Goal: Information Seeking & Learning: Learn about a topic

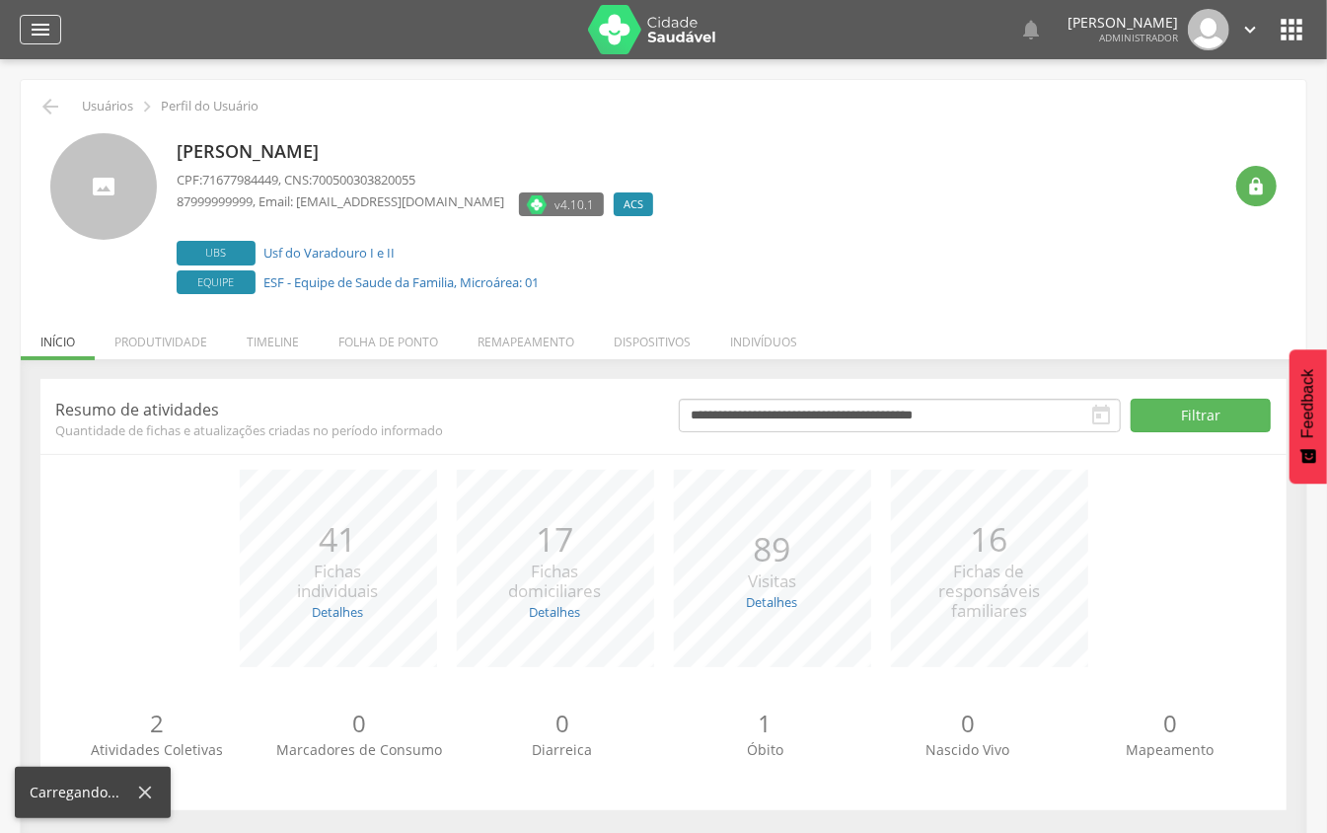
click at [53, 32] on div "" at bounding box center [40, 30] width 41 height 30
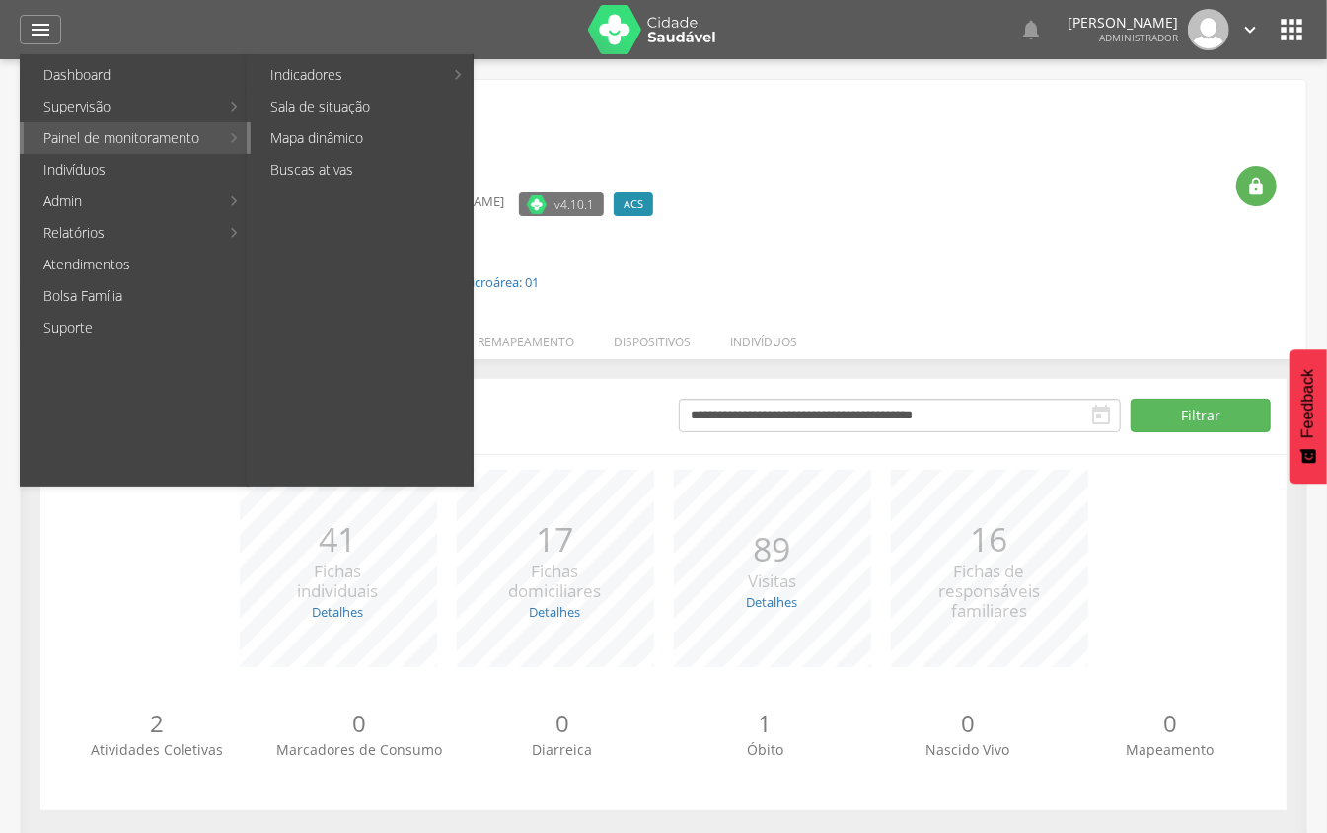
click at [286, 138] on link "Mapa dinâmico" at bounding box center [362, 138] width 222 height 32
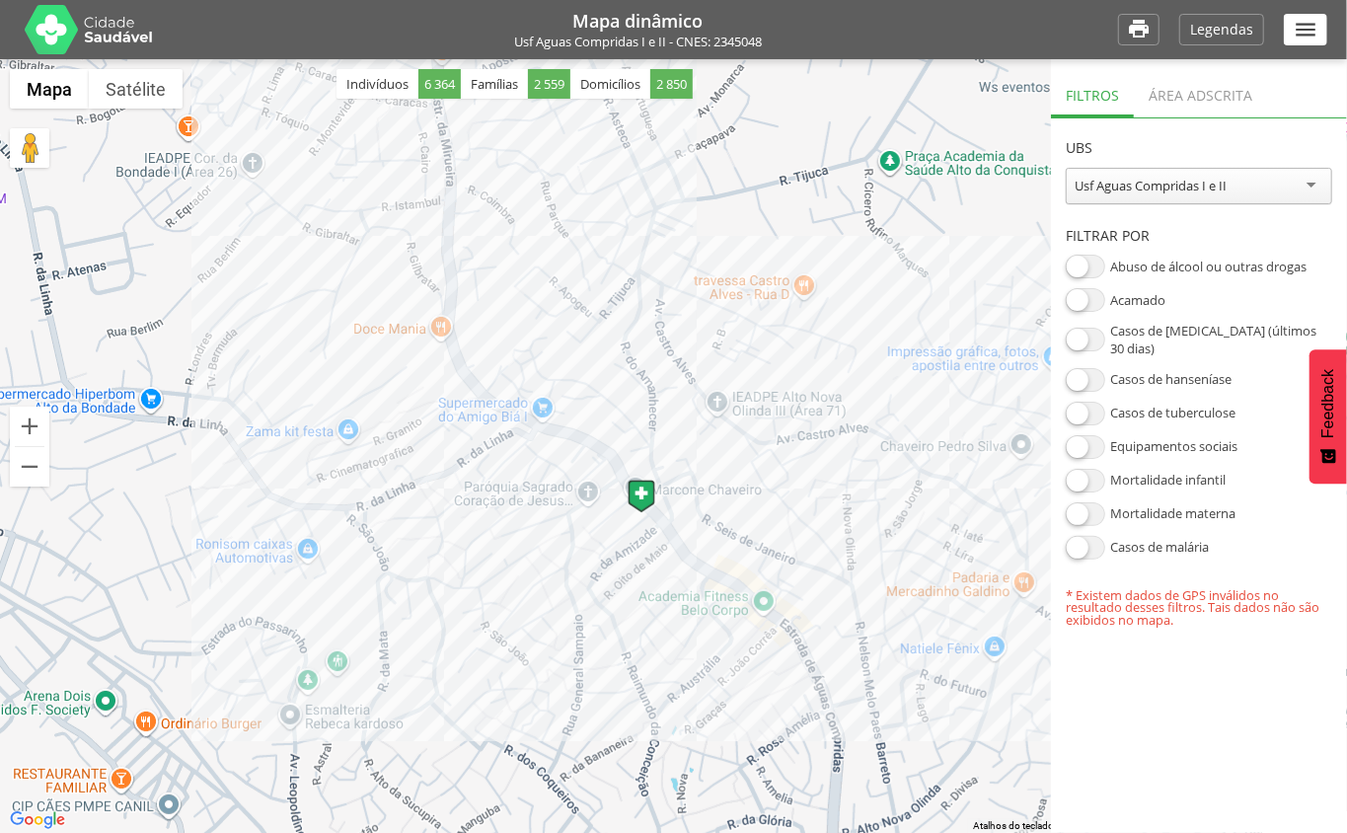
click at [1193, 99] on div "Área adscrita" at bounding box center [1199, 93] width 133 height 48
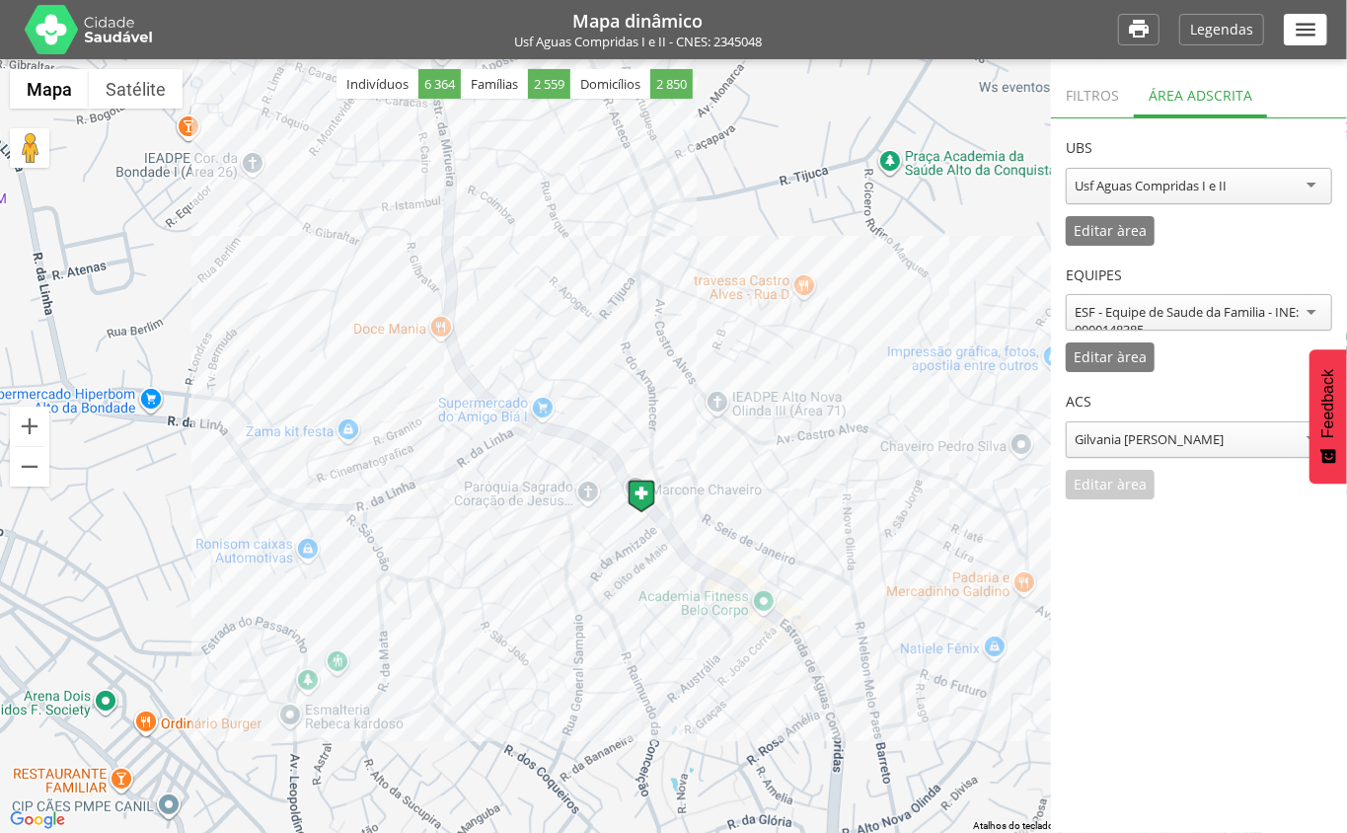
click at [1201, 183] on div "Usf Aguas Compridas I e II" at bounding box center [1150, 186] width 152 height 18
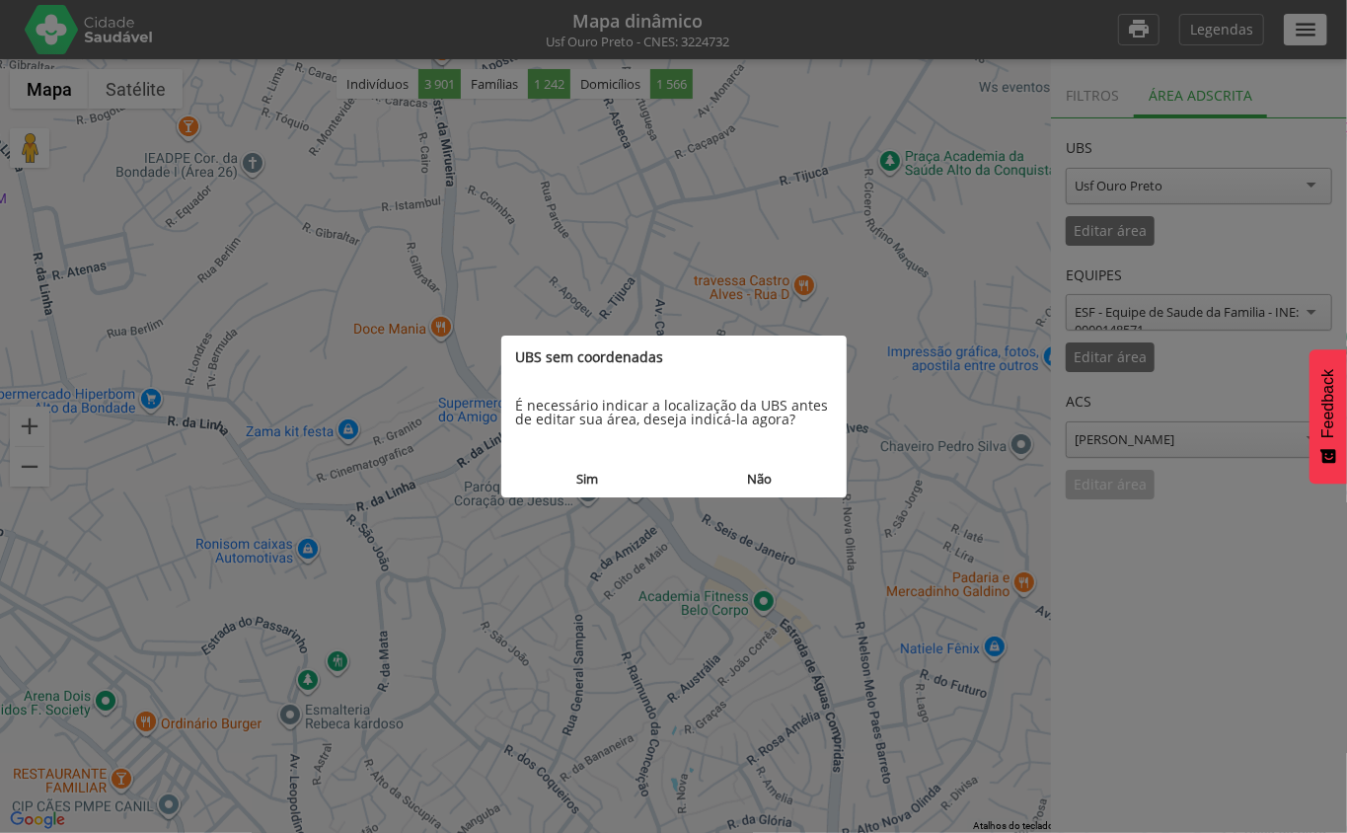
click at [799, 478] on button "Não" at bounding box center [760, 479] width 173 height 36
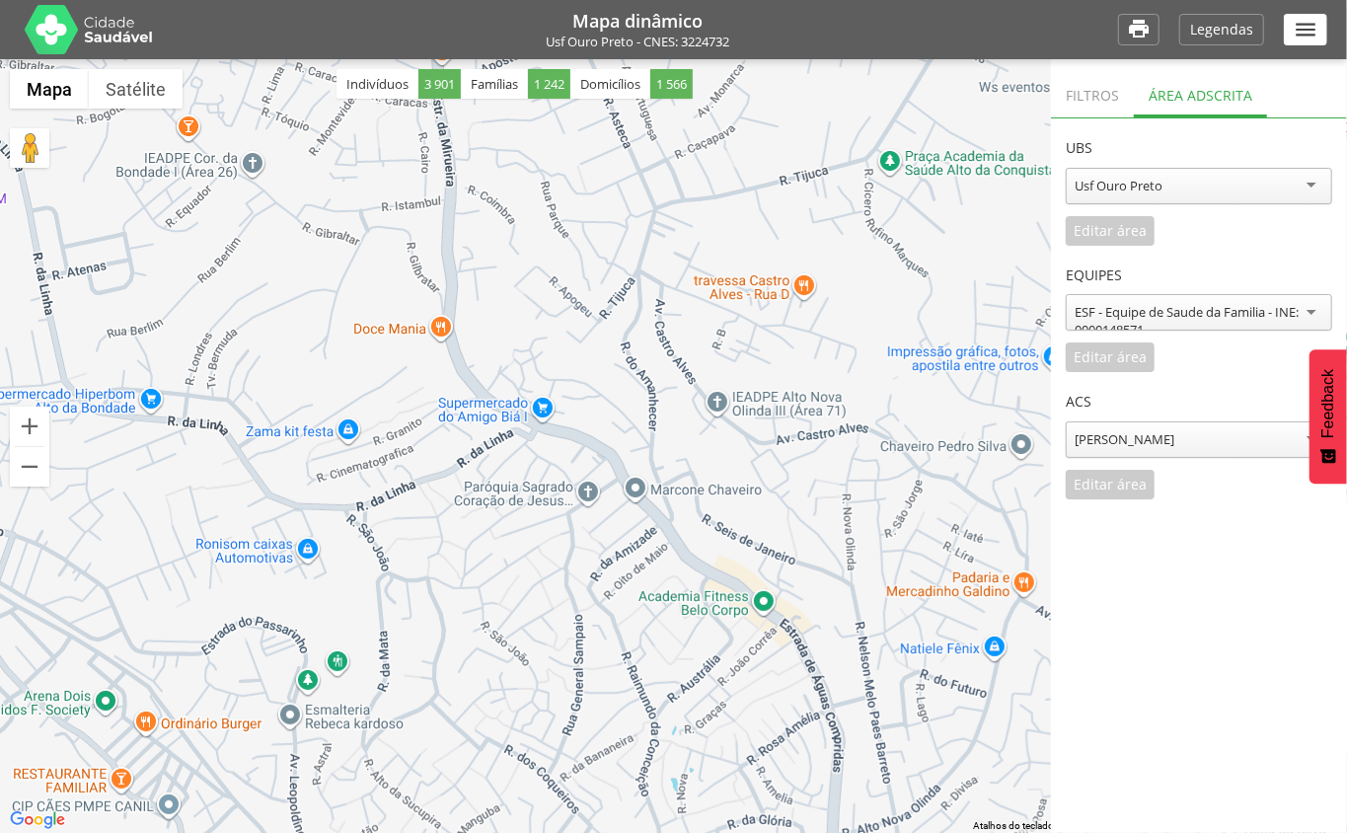
click at [1161, 447] on div "Rayane Fernanda Tenorio Falcao" at bounding box center [1124, 439] width 100 height 18
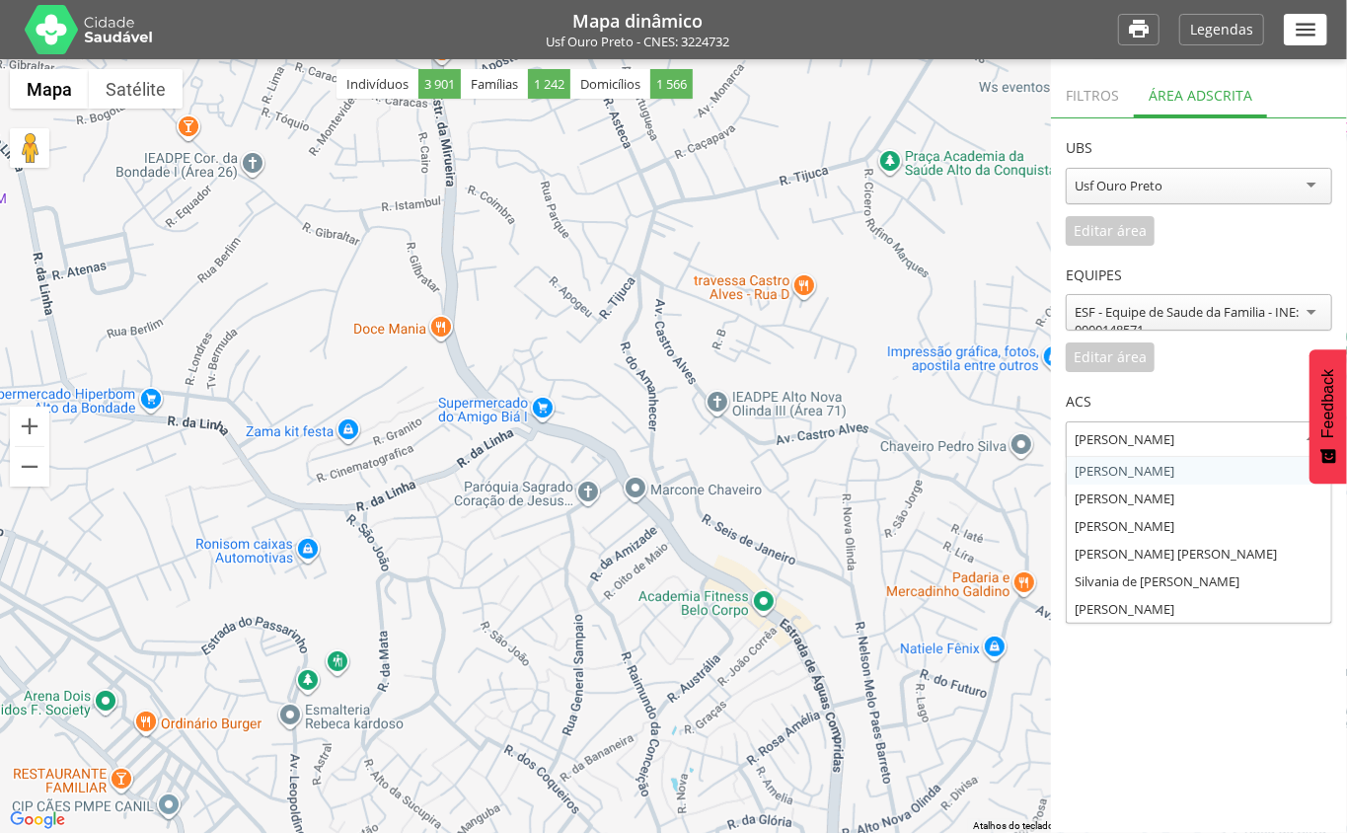
click at [1158, 442] on div "Rayane Fernanda Tenorio Falcao" at bounding box center [1124, 439] width 100 height 18
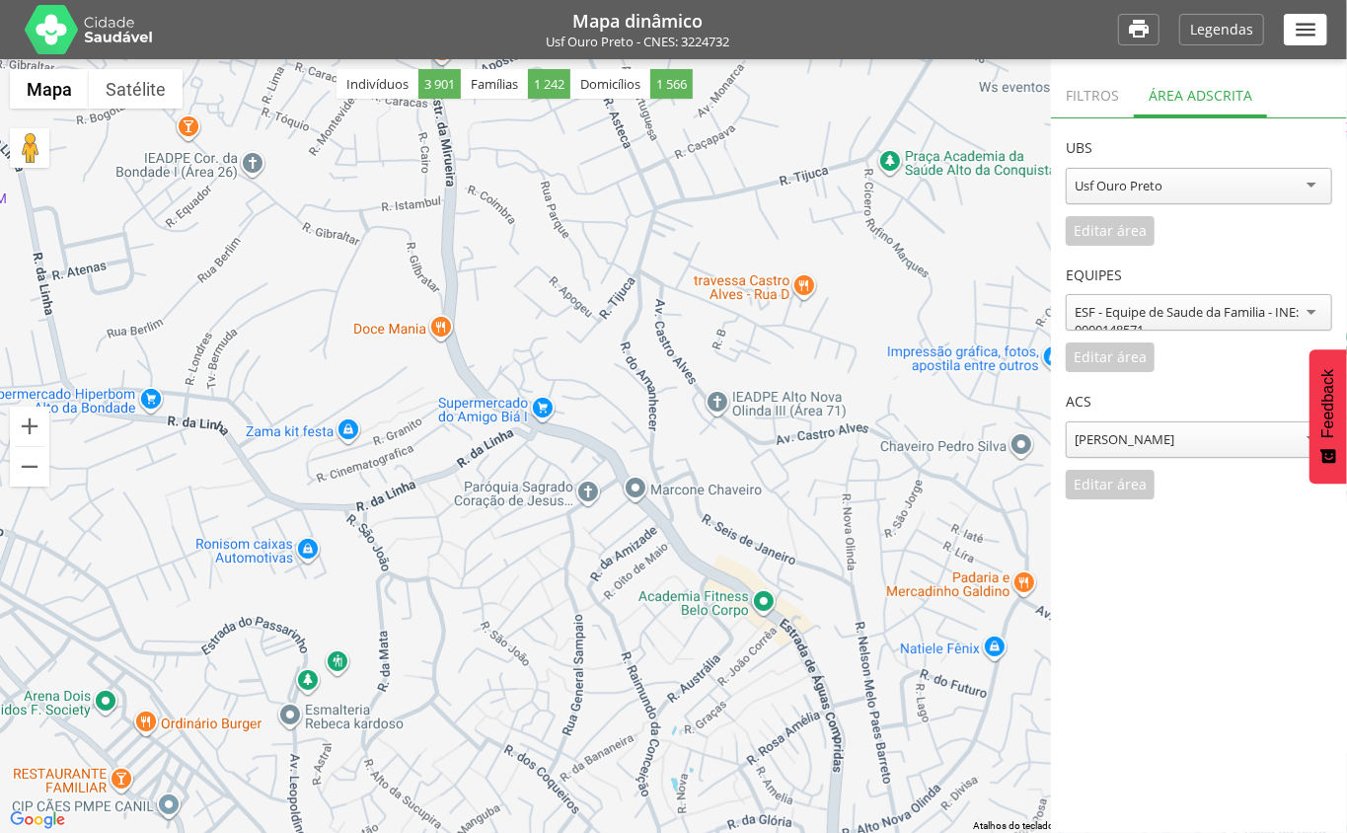
click at [1099, 304] on div "ESF - Equipe de Saude da Familia - INE: 0000148571" at bounding box center [1198, 321] width 249 height 36
click at [1121, 357] on div "**********" at bounding box center [1198, 309] width 266 height 127
click at [1134, 179] on div "Usf Ouro Preto" at bounding box center [1118, 186] width 88 height 18
click at [1138, 238] on div "**********" at bounding box center [1198, 181] width 266 height 127
click at [1315, 34] on icon "" at bounding box center [1305, 30] width 26 height 26
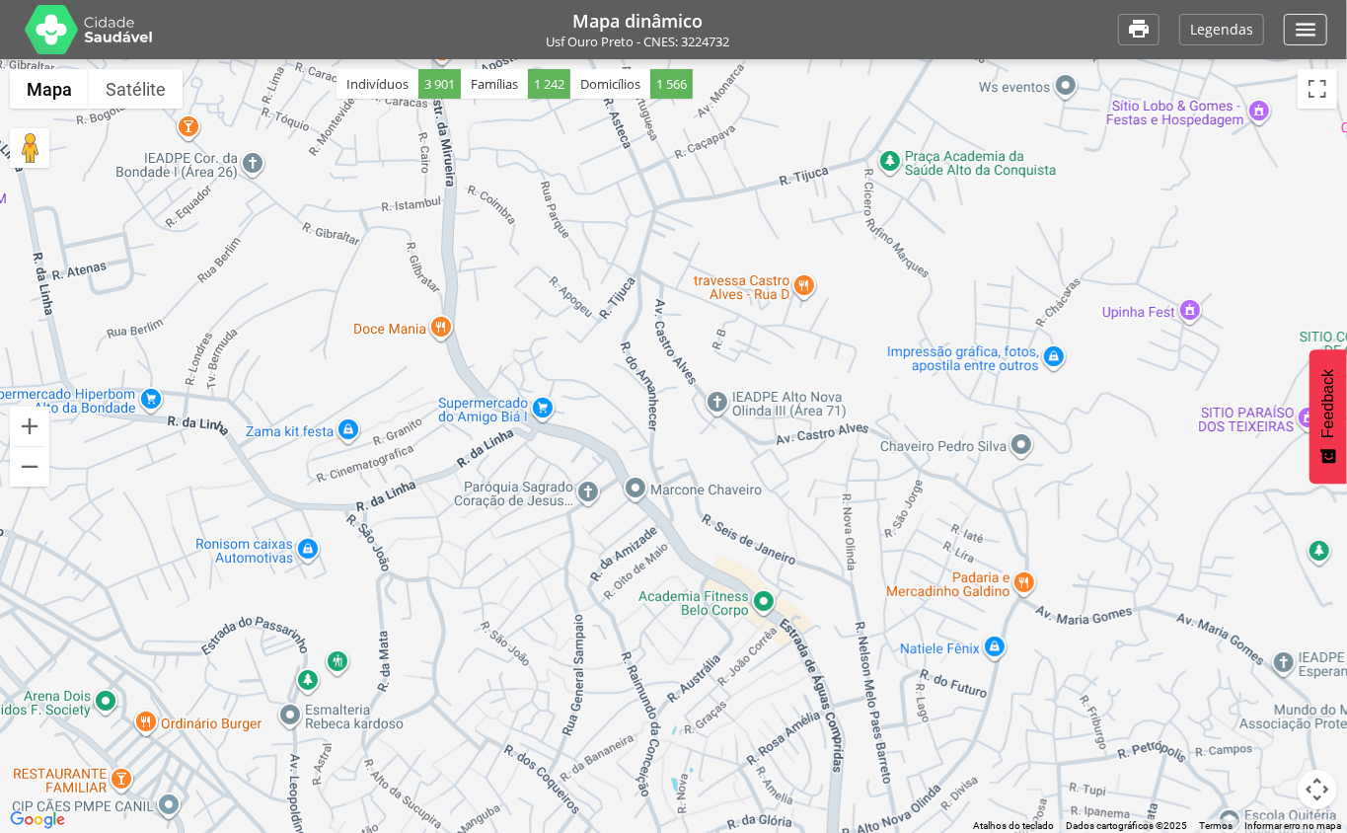
click at [1315, 34] on icon "" at bounding box center [1305, 30] width 26 height 26
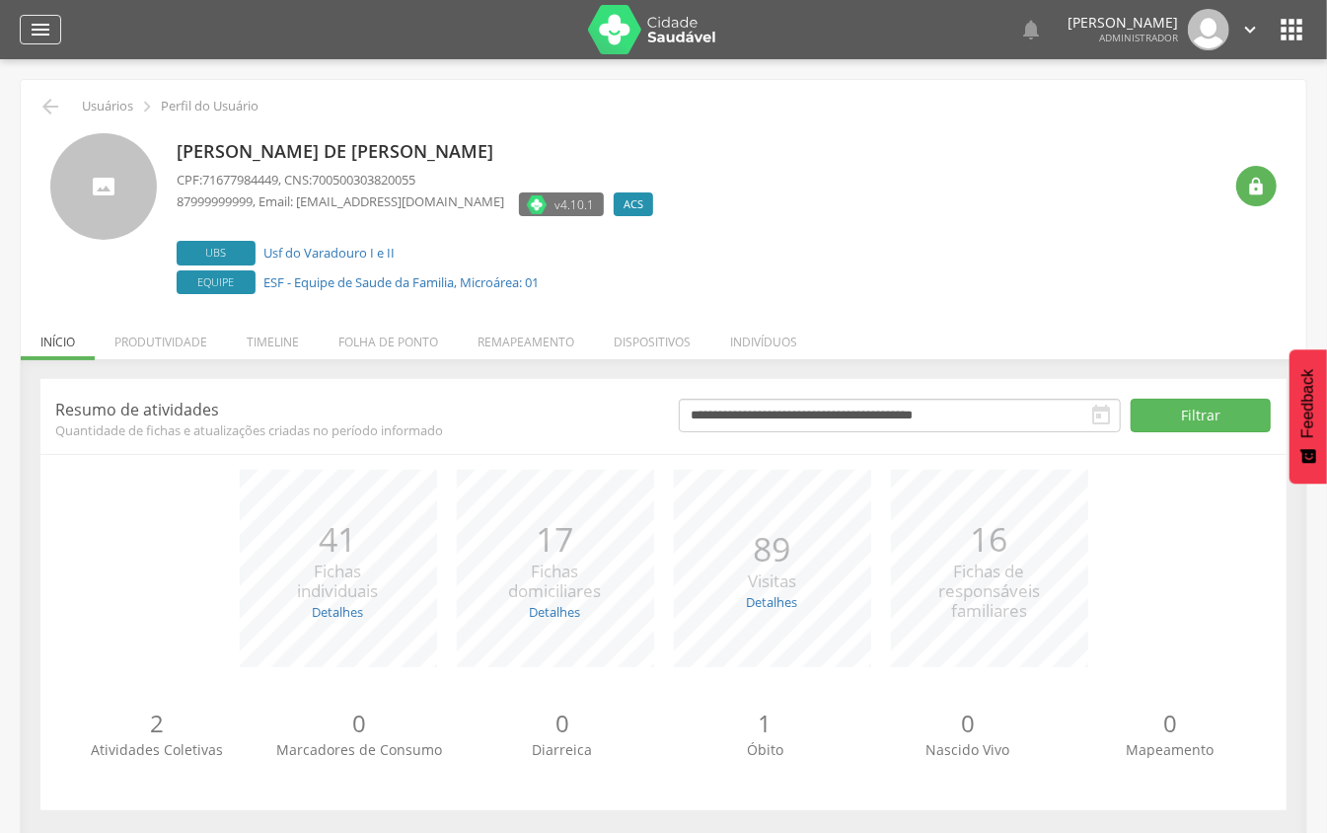
click at [48, 34] on icon "" at bounding box center [41, 30] width 24 height 24
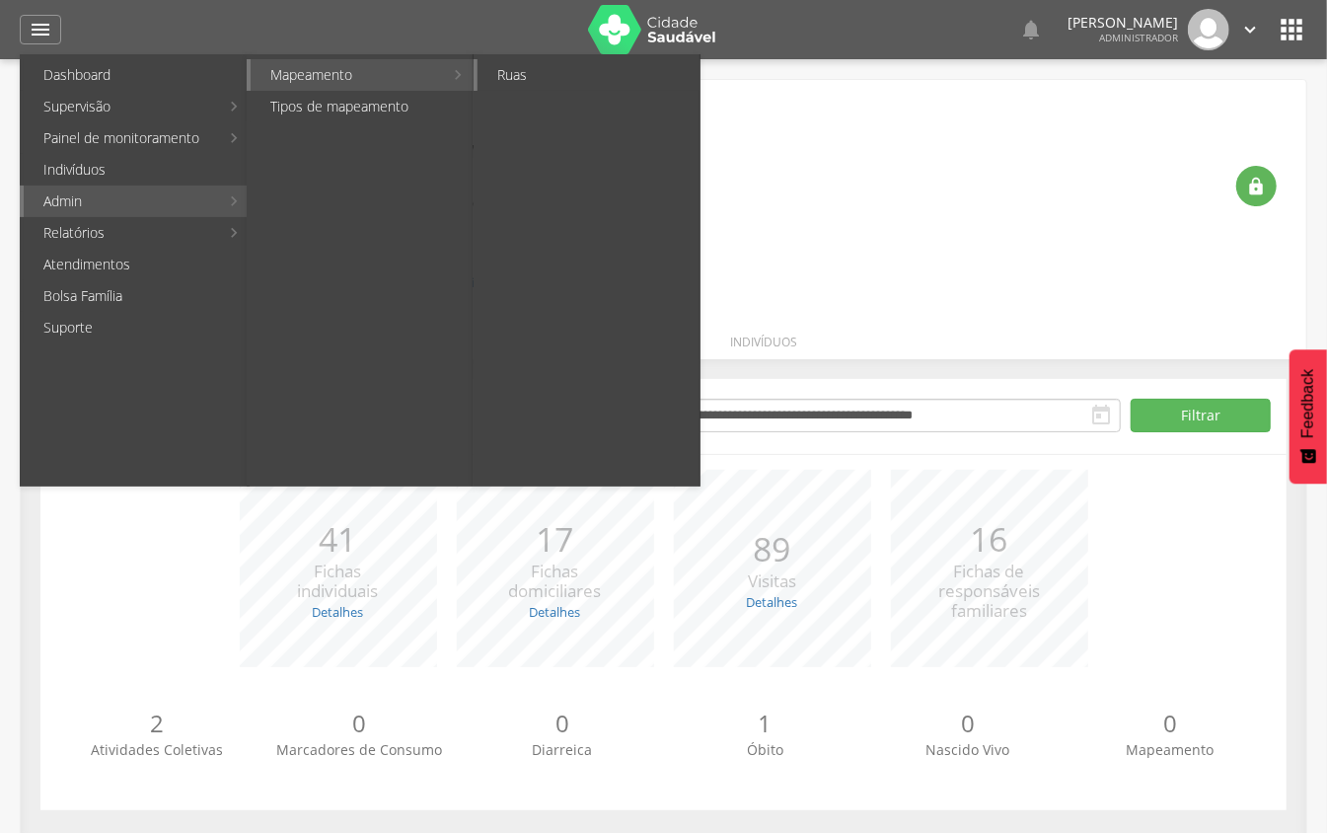
click at [491, 84] on link "Ruas" at bounding box center [588, 75] width 222 height 32
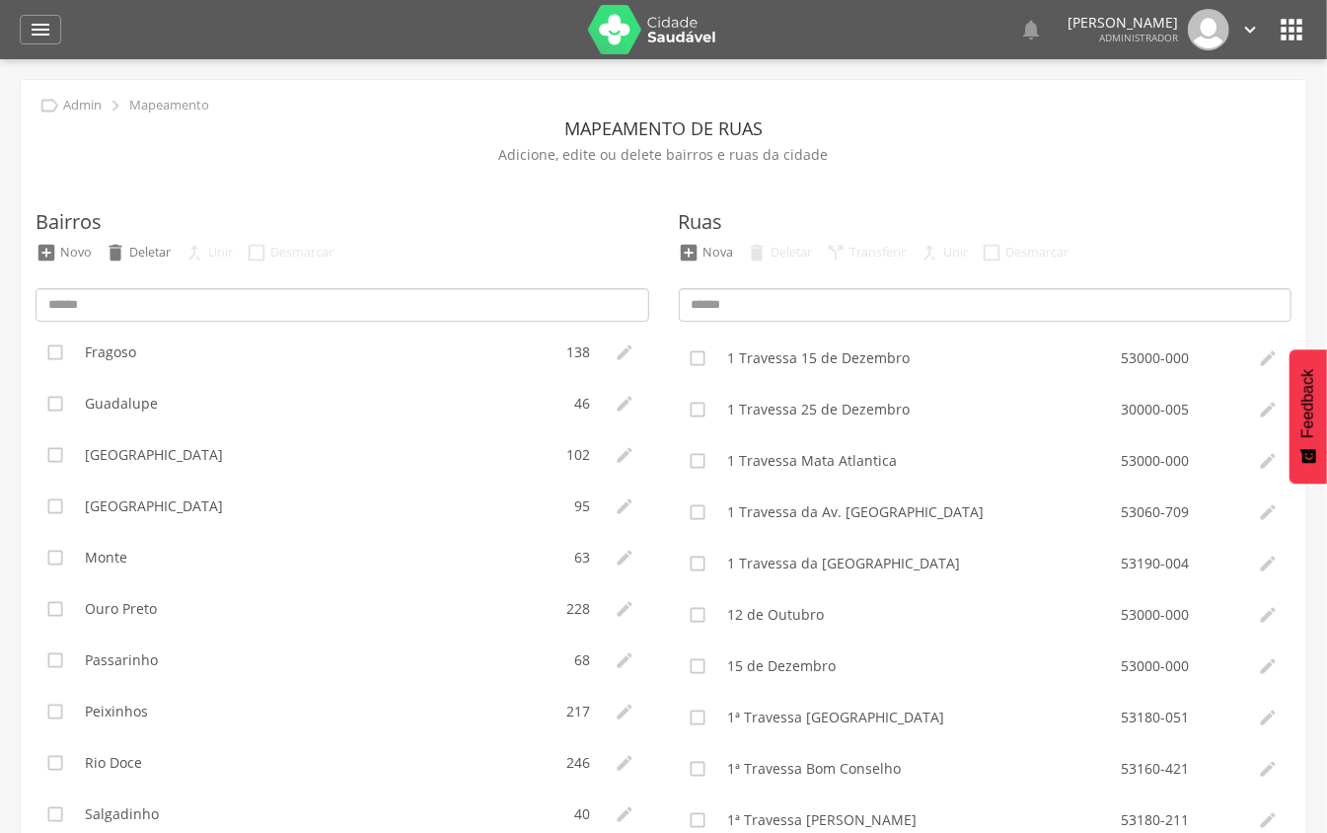
scroll to position [1052, 0]
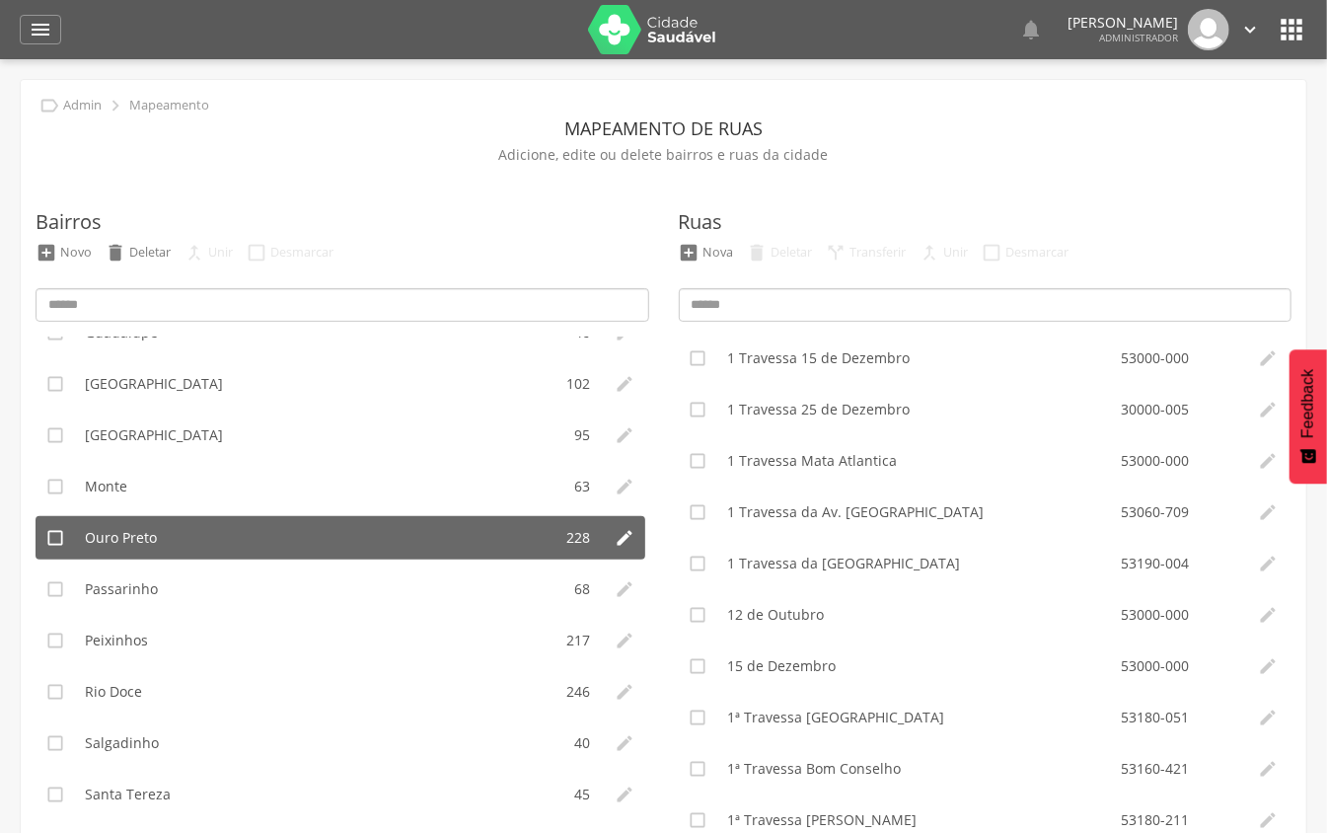
click at [274, 545] on li "Ouro Preto" at bounding box center [313, 537] width 477 height 43
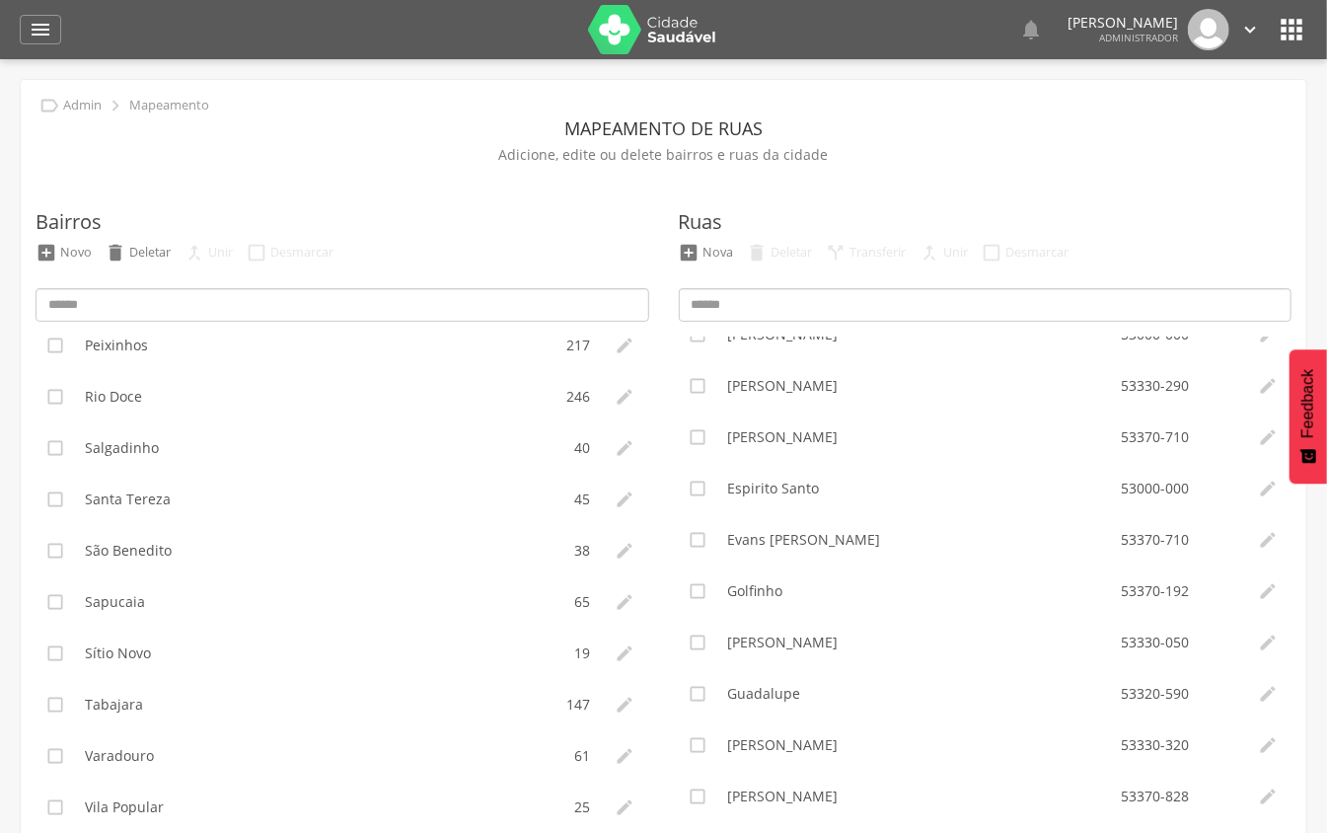
scroll to position [1353, 0]
click at [51, 36] on icon "" at bounding box center [41, 30] width 24 height 24
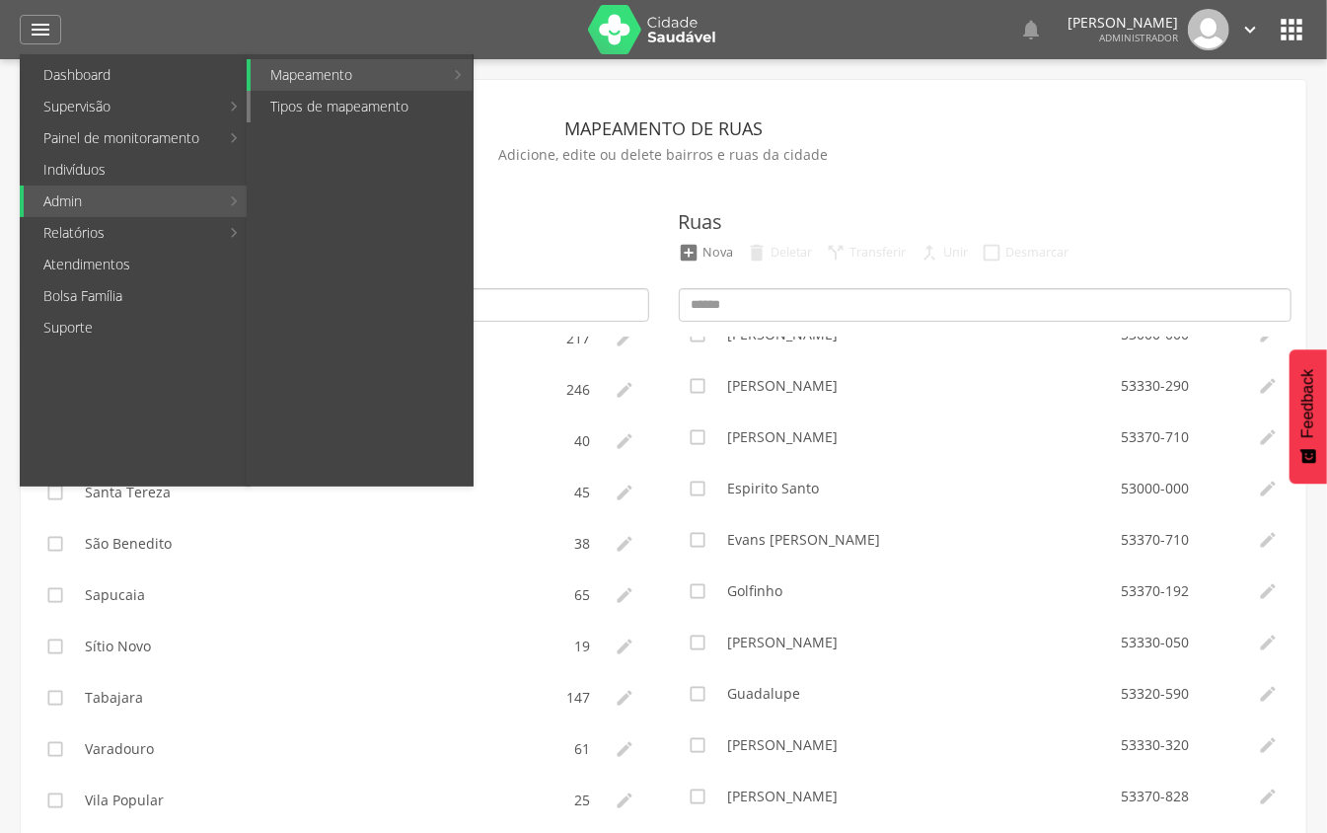
click at [296, 115] on link "Tipos de mapeamento" at bounding box center [362, 107] width 222 height 32
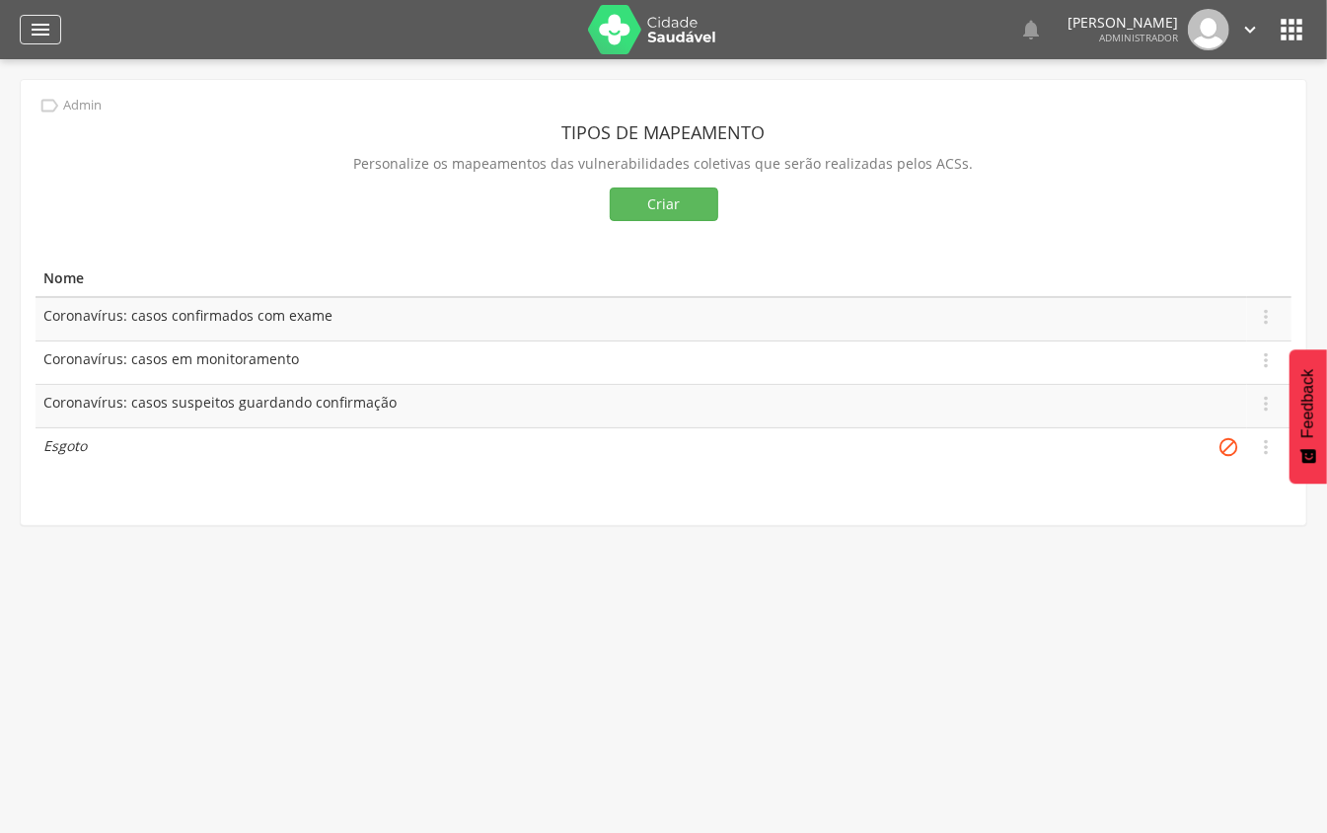
click at [45, 29] on icon "" at bounding box center [41, 30] width 24 height 24
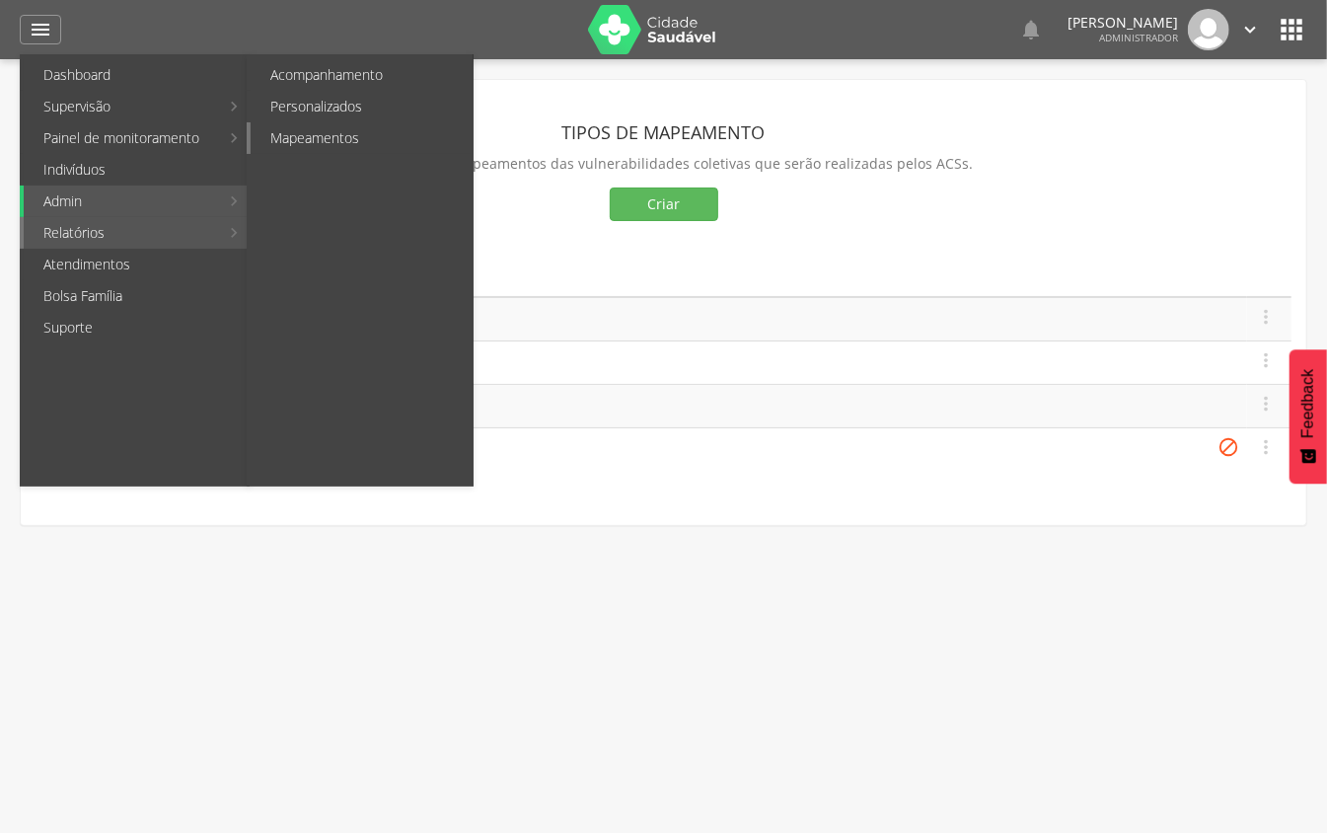
click at [313, 130] on link "Mapeamentos" at bounding box center [362, 138] width 222 height 32
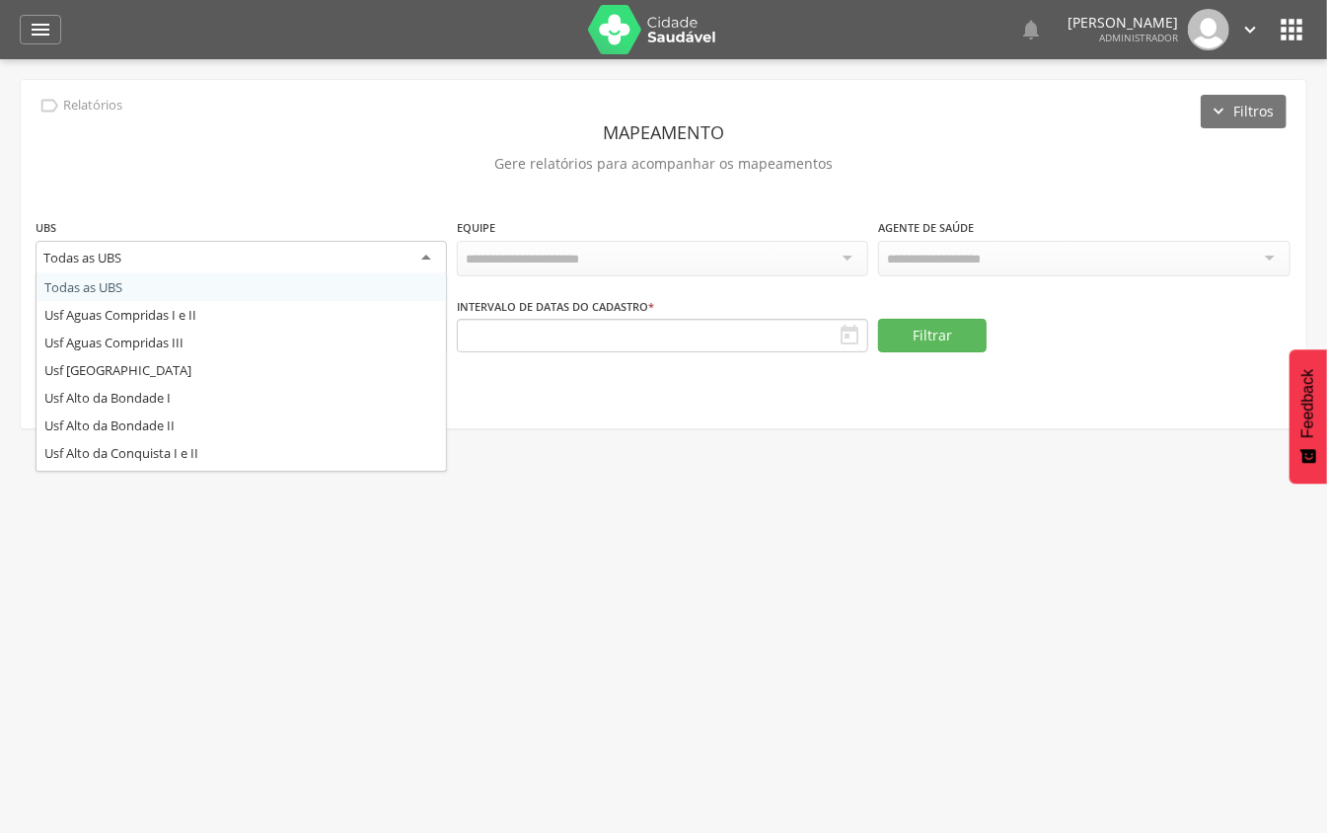
click at [305, 256] on div "Todas as UBS" at bounding box center [241, 259] width 411 height 36
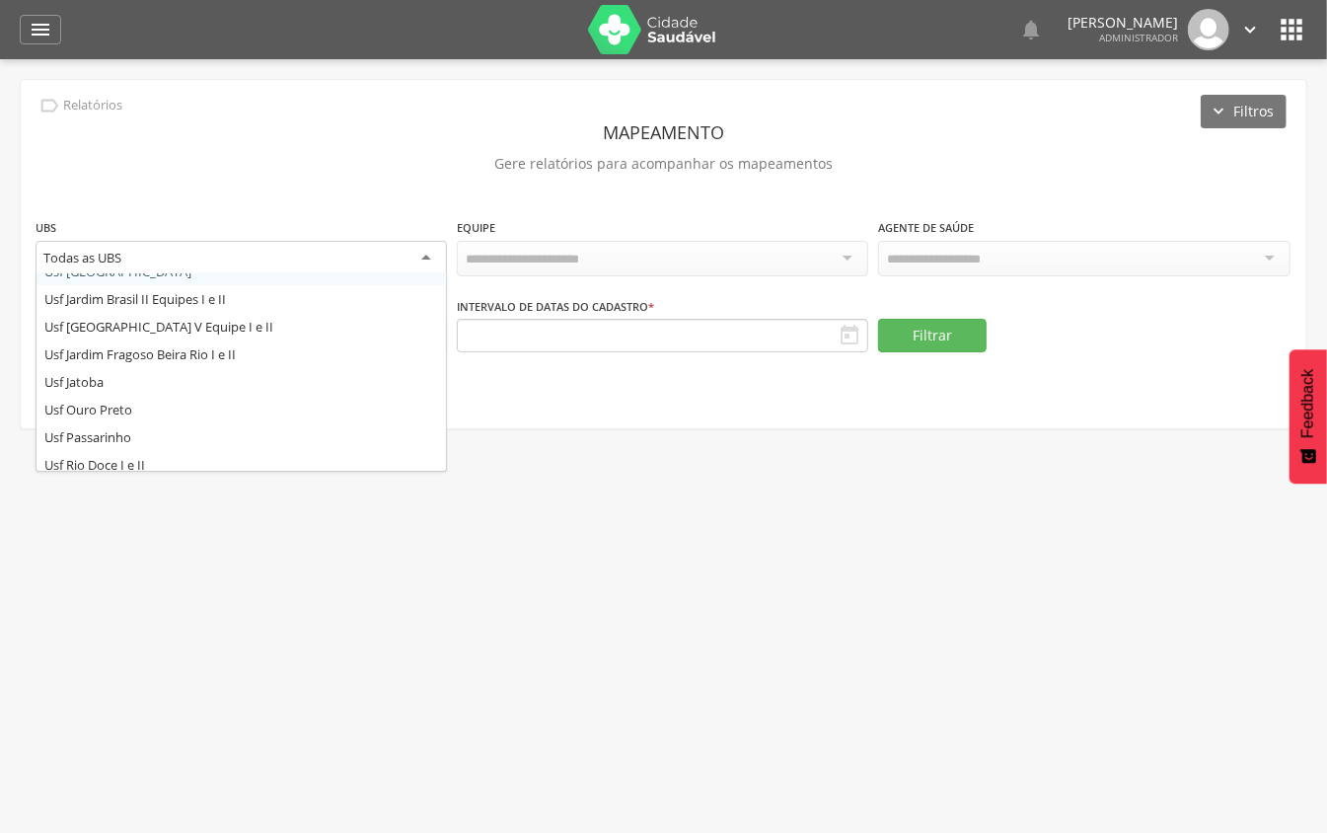
scroll to position [789, 0]
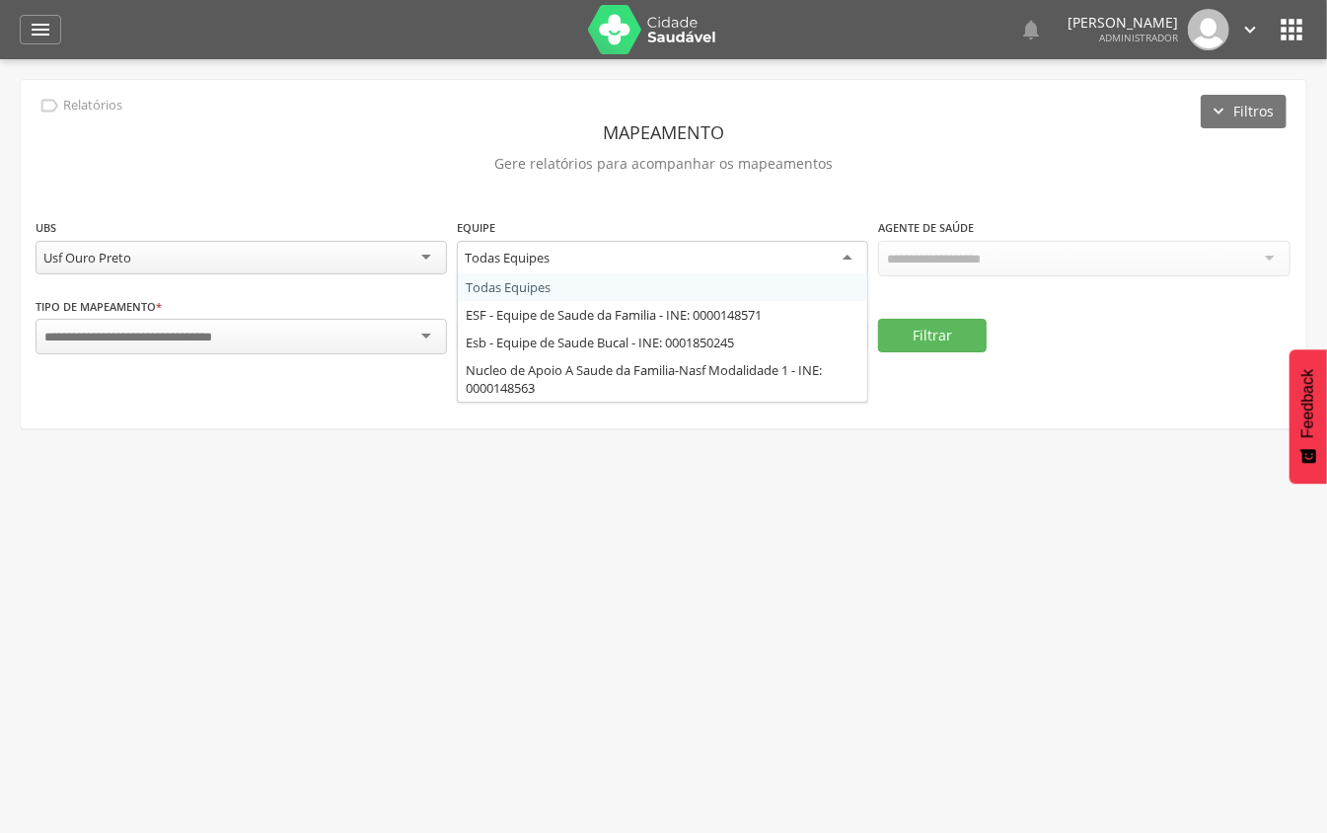
click at [471, 264] on div "Todas Equipes" at bounding box center [507, 258] width 85 height 18
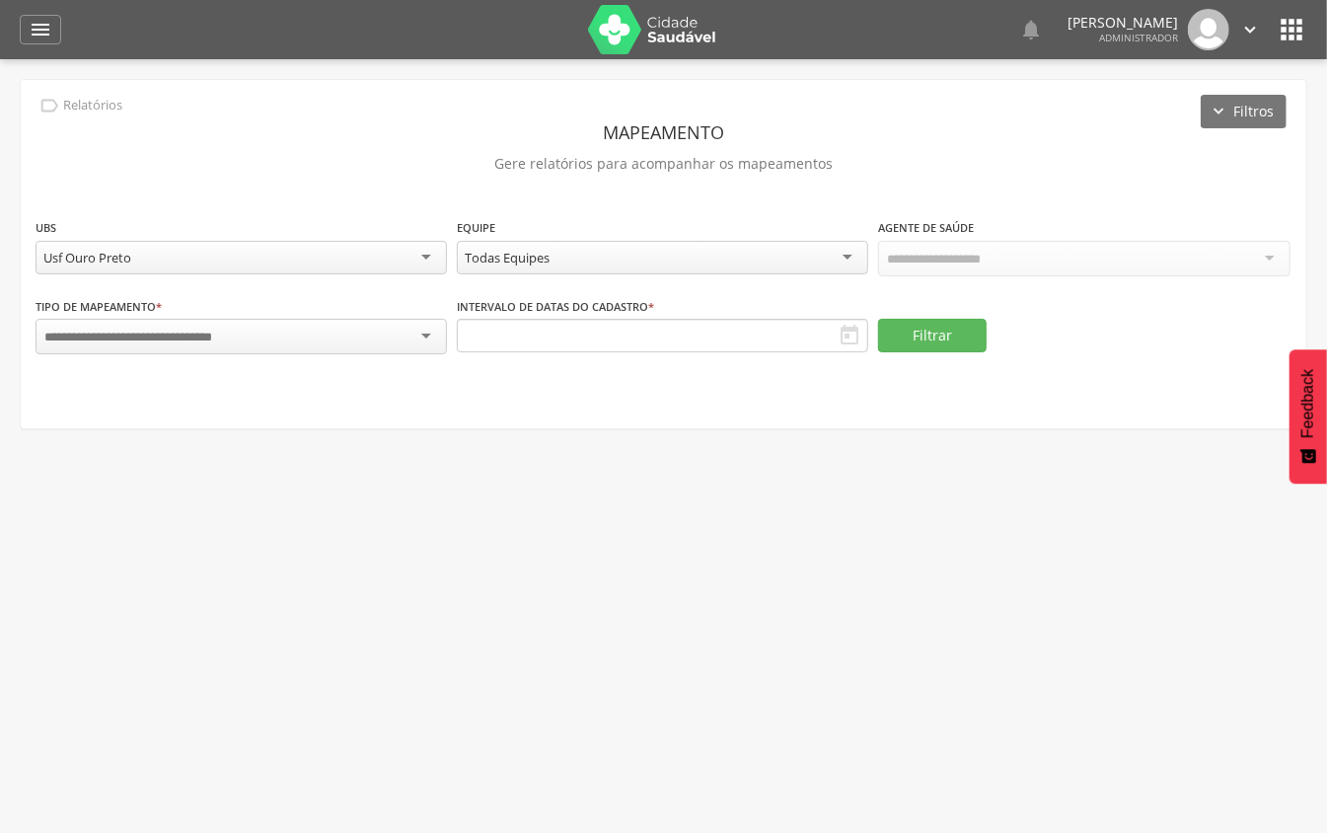
click at [359, 335] on div at bounding box center [241, 337] width 411 height 36
click at [356, 335] on div at bounding box center [241, 337] width 411 height 36
click at [1026, 266] on div at bounding box center [1083, 259] width 411 height 36
click at [889, 329] on button "Filtrar" at bounding box center [932, 335] width 109 height 34
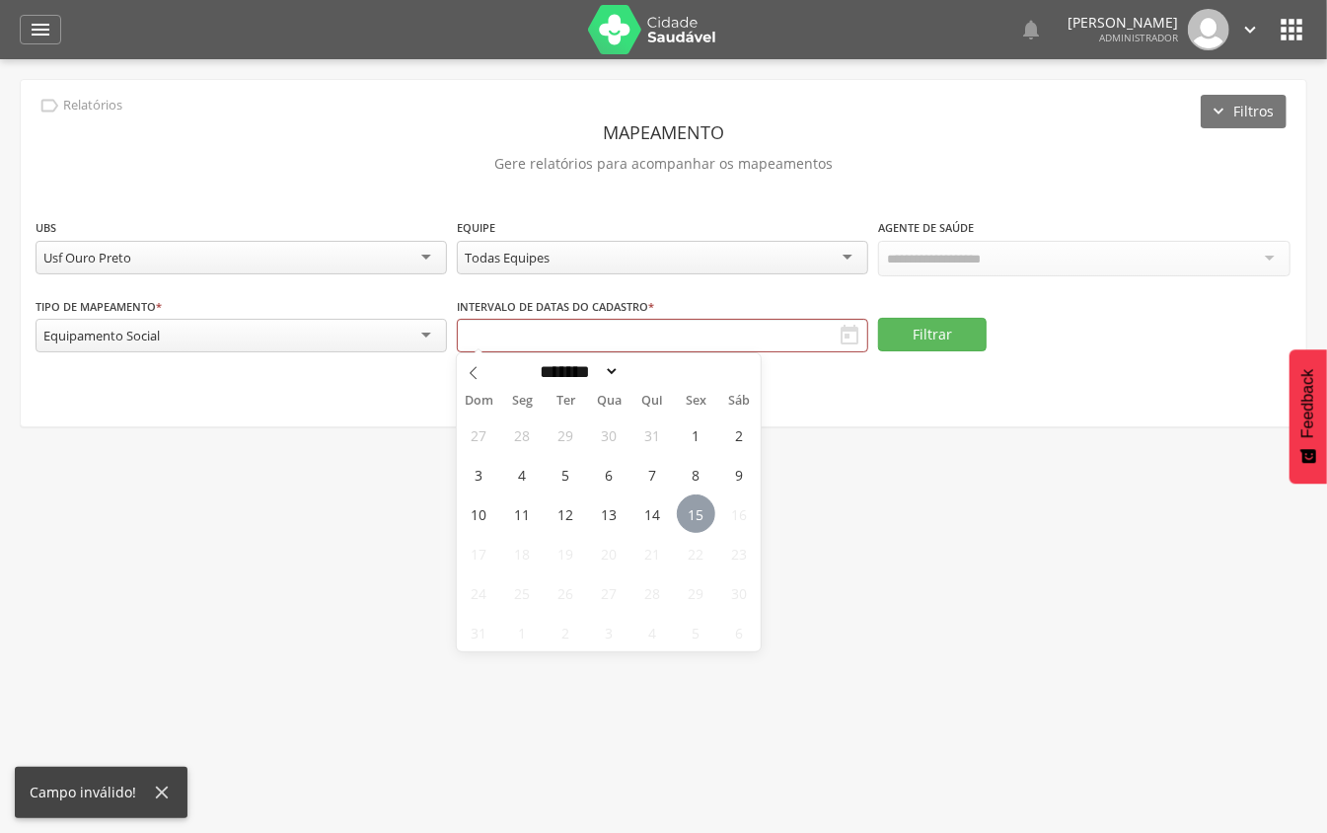
click at [684, 515] on span "15" at bounding box center [696, 513] width 38 height 38
type input "**********"
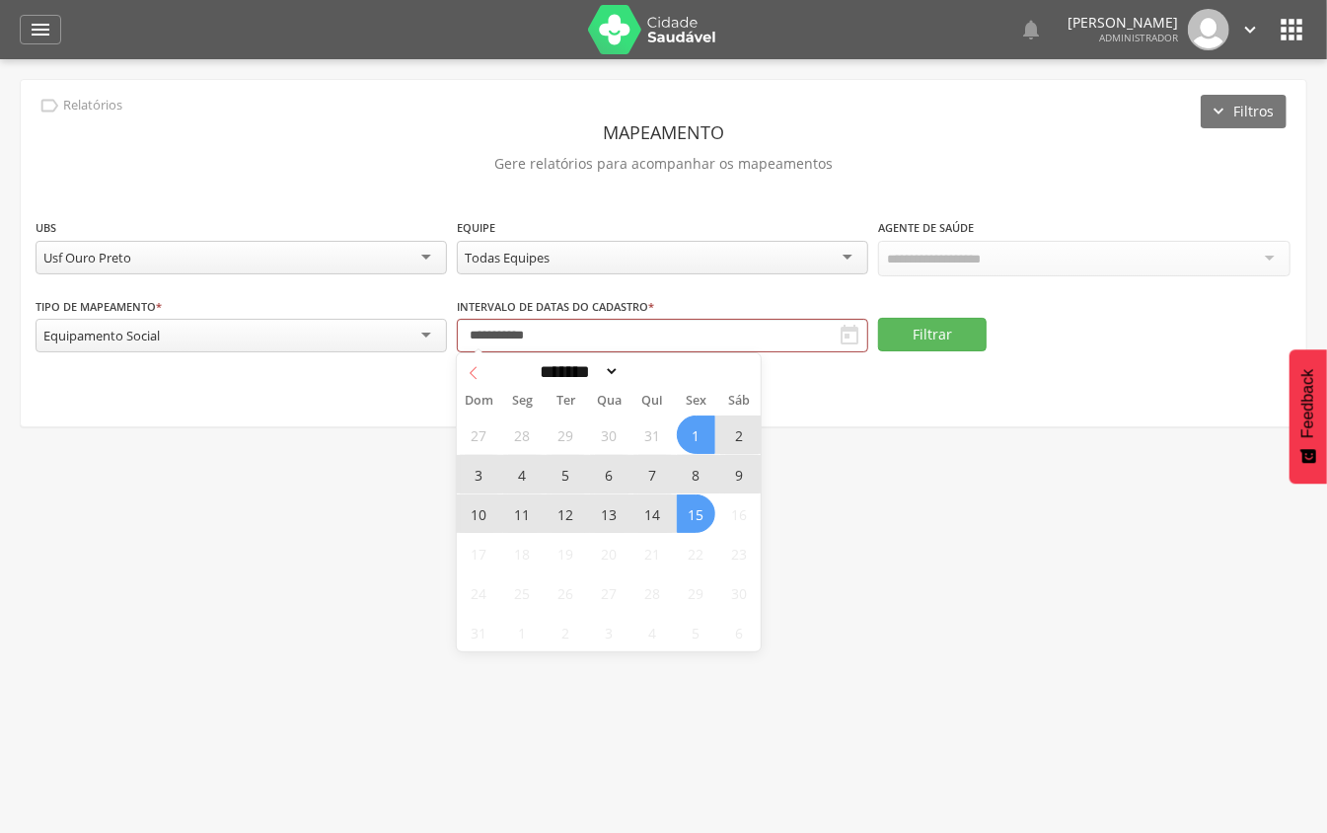
click at [473, 375] on icon at bounding box center [474, 373] width 14 height 14
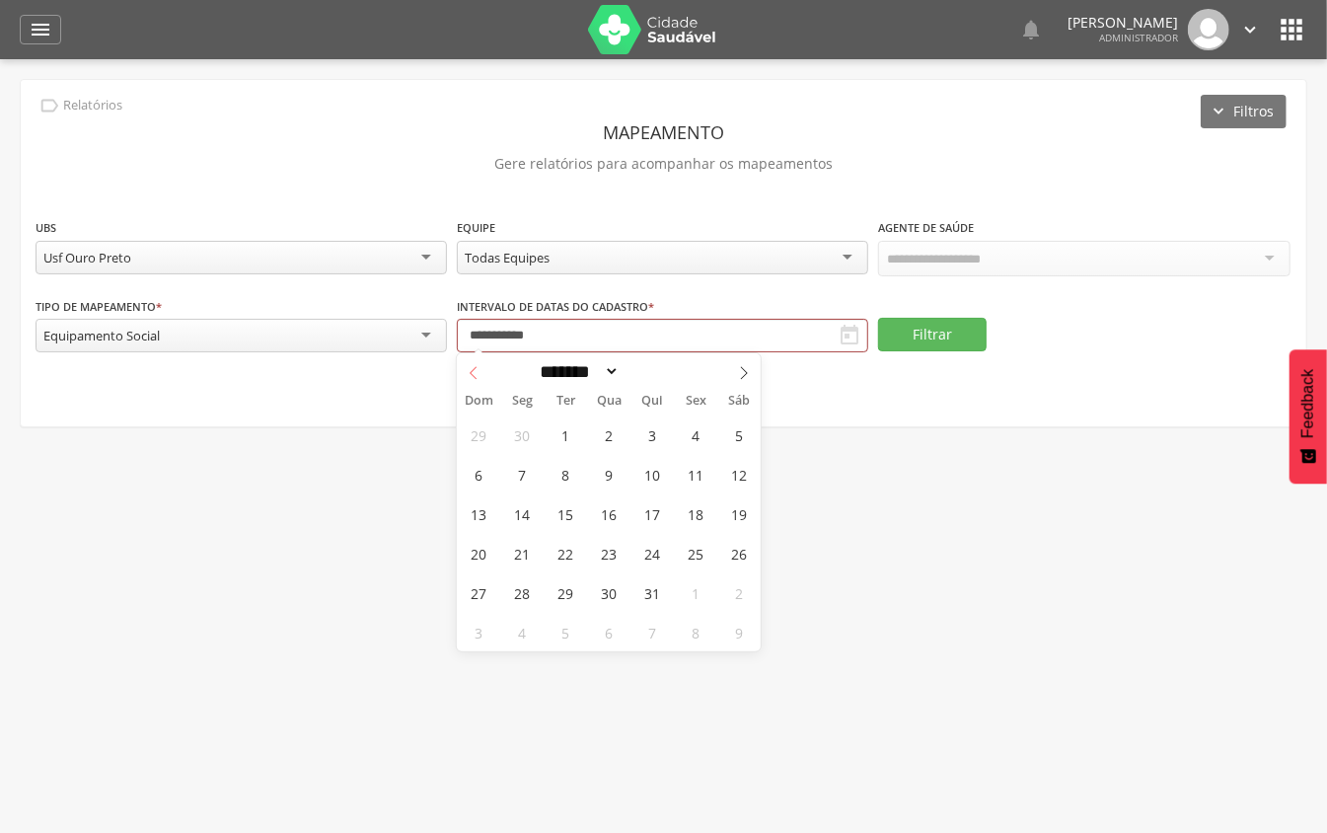
click at [472, 375] on icon at bounding box center [474, 373] width 7 height 13
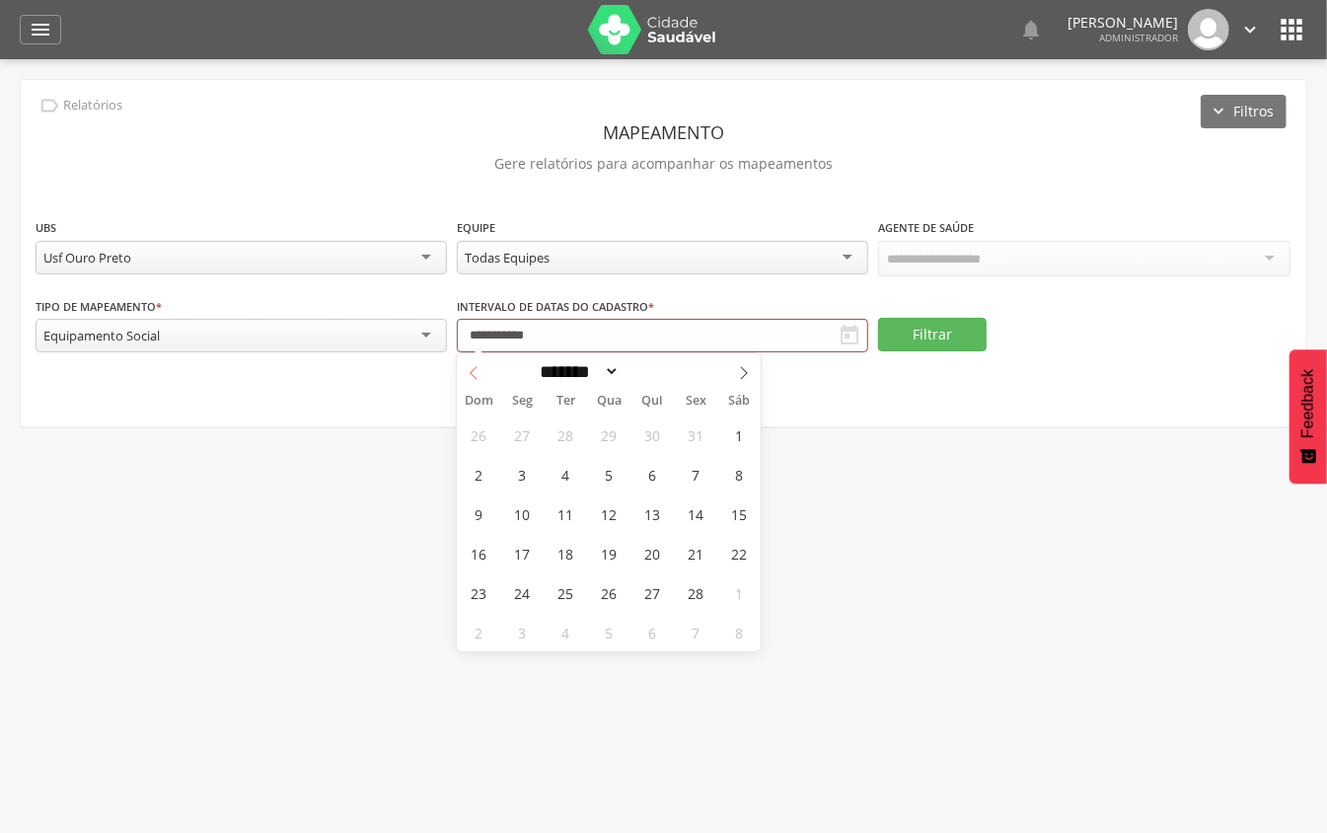
click at [472, 375] on icon at bounding box center [474, 373] width 7 height 13
select select "*"
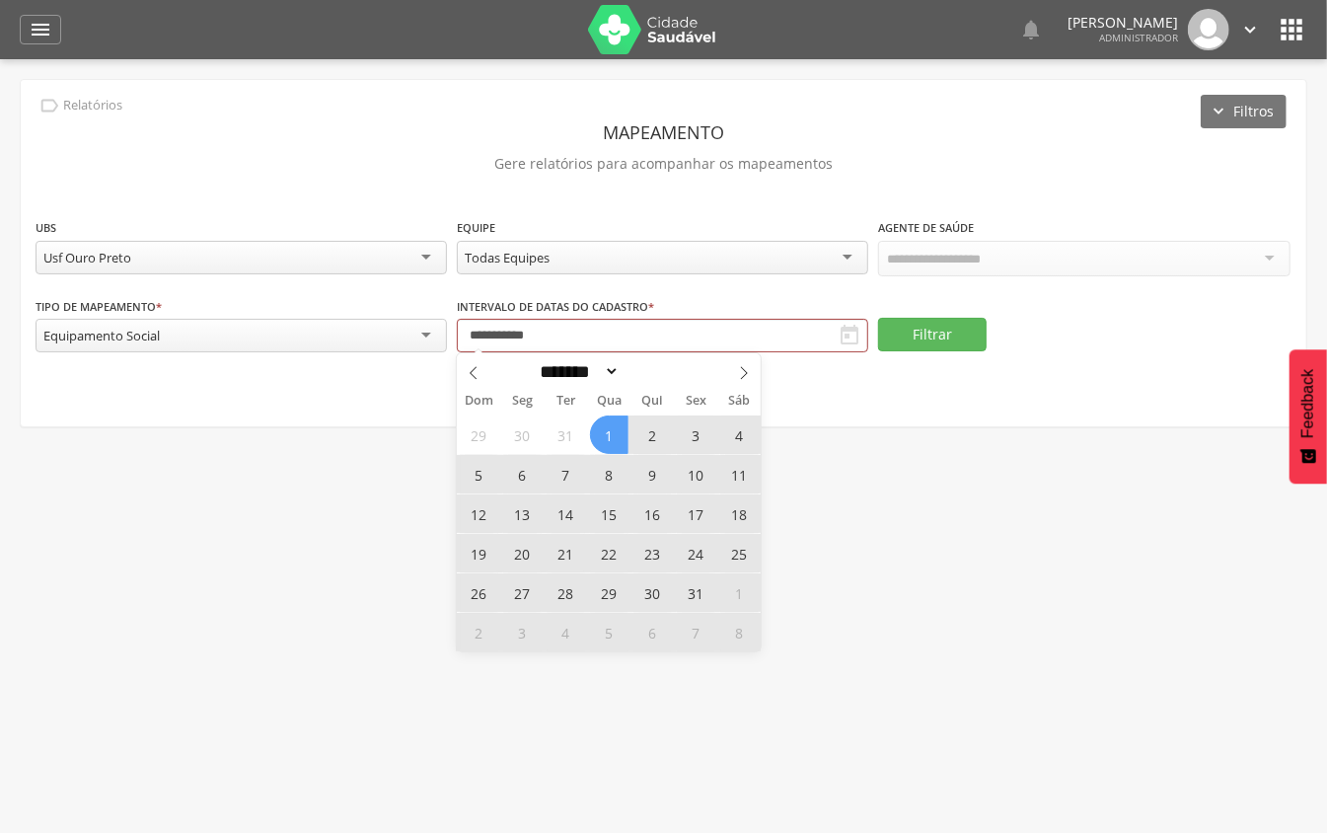
click at [608, 431] on span "1" at bounding box center [609, 434] width 38 height 38
type input "**********"
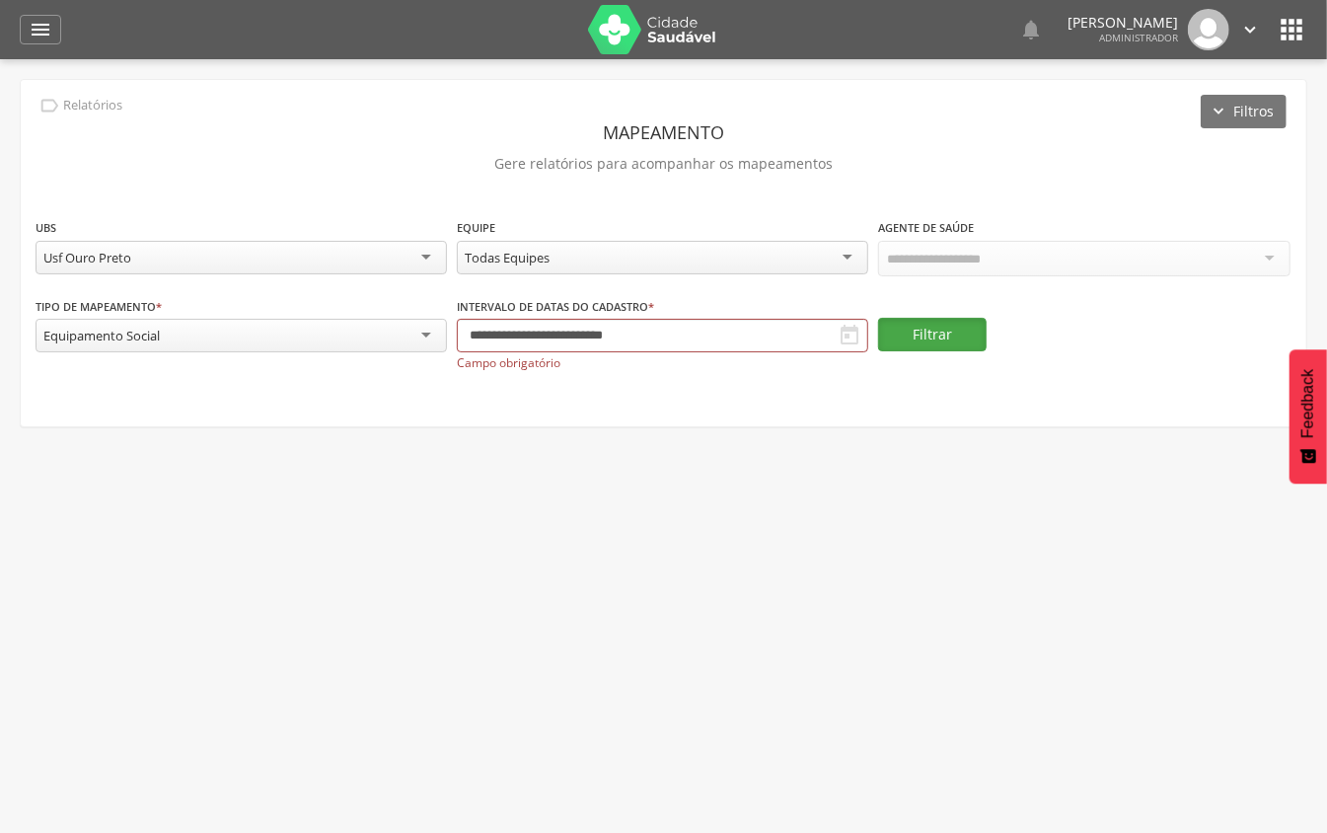
click at [893, 329] on button "Filtrar" at bounding box center [932, 335] width 109 height 34
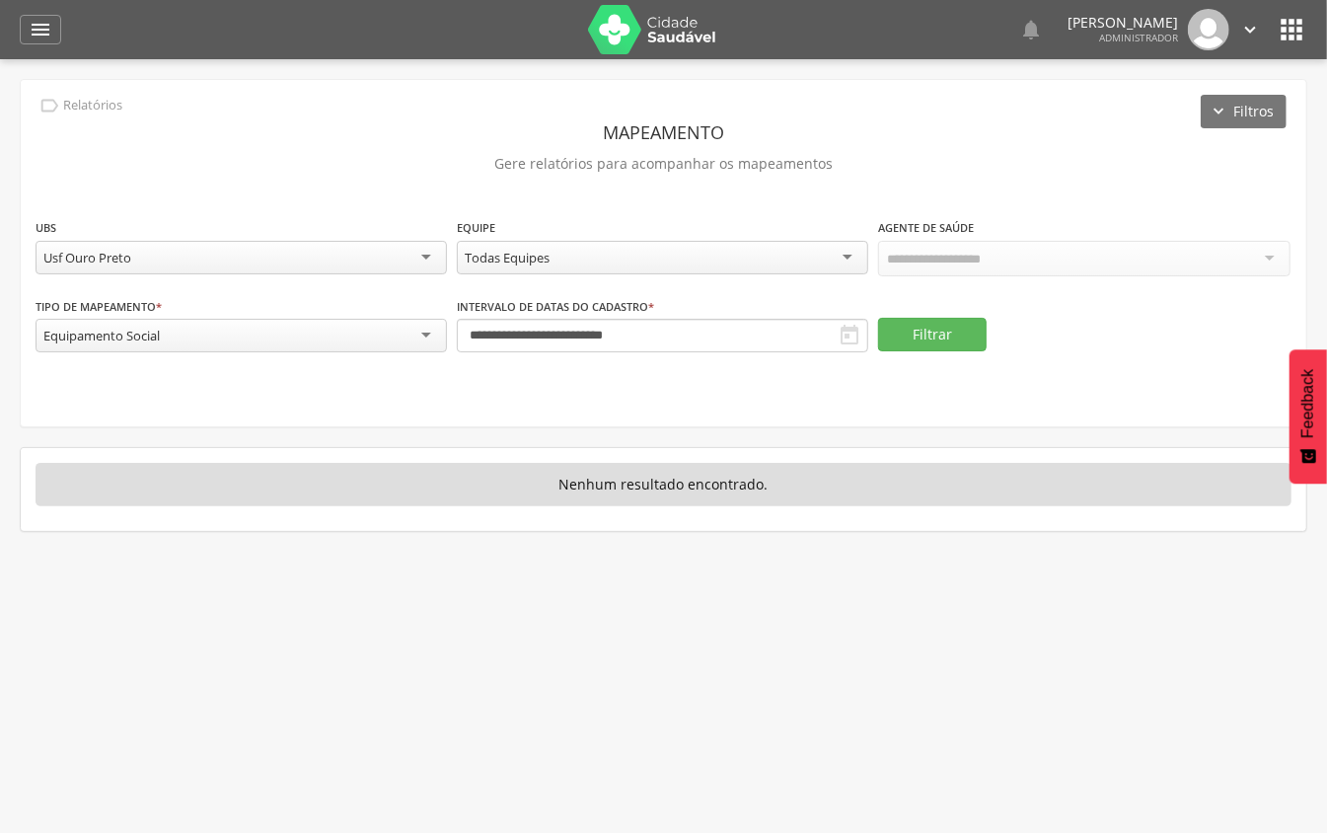
click at [265, 335] on div "Equipamento Social" at bounding box center [241, 336] width 411 height 34
click at [936, 329] on button "Filtrar" at bounding box center [932, 335] width 109 height 34
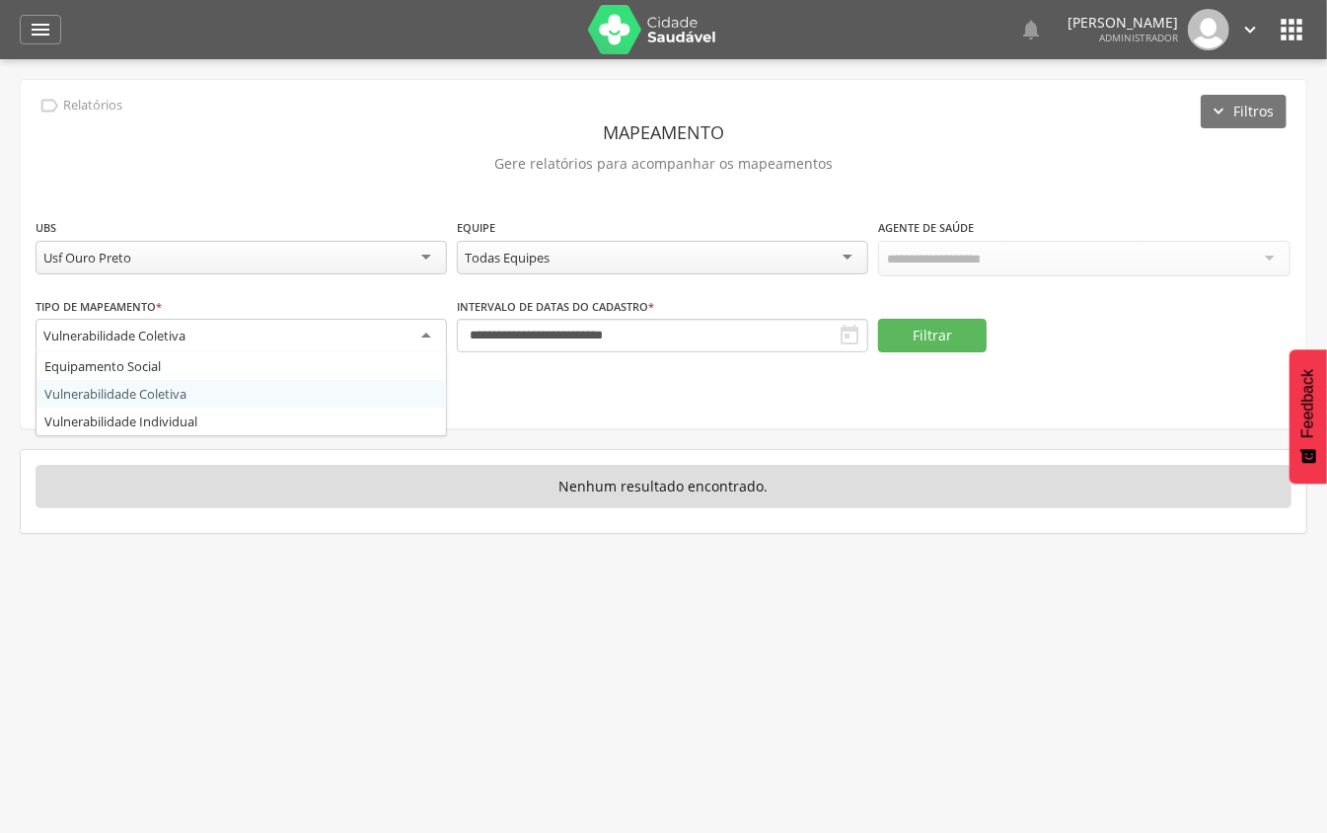
click at [166, 337] on div "Vulnerabilidade Coletiva" at bounding box center [114, 336] width 142 height 18
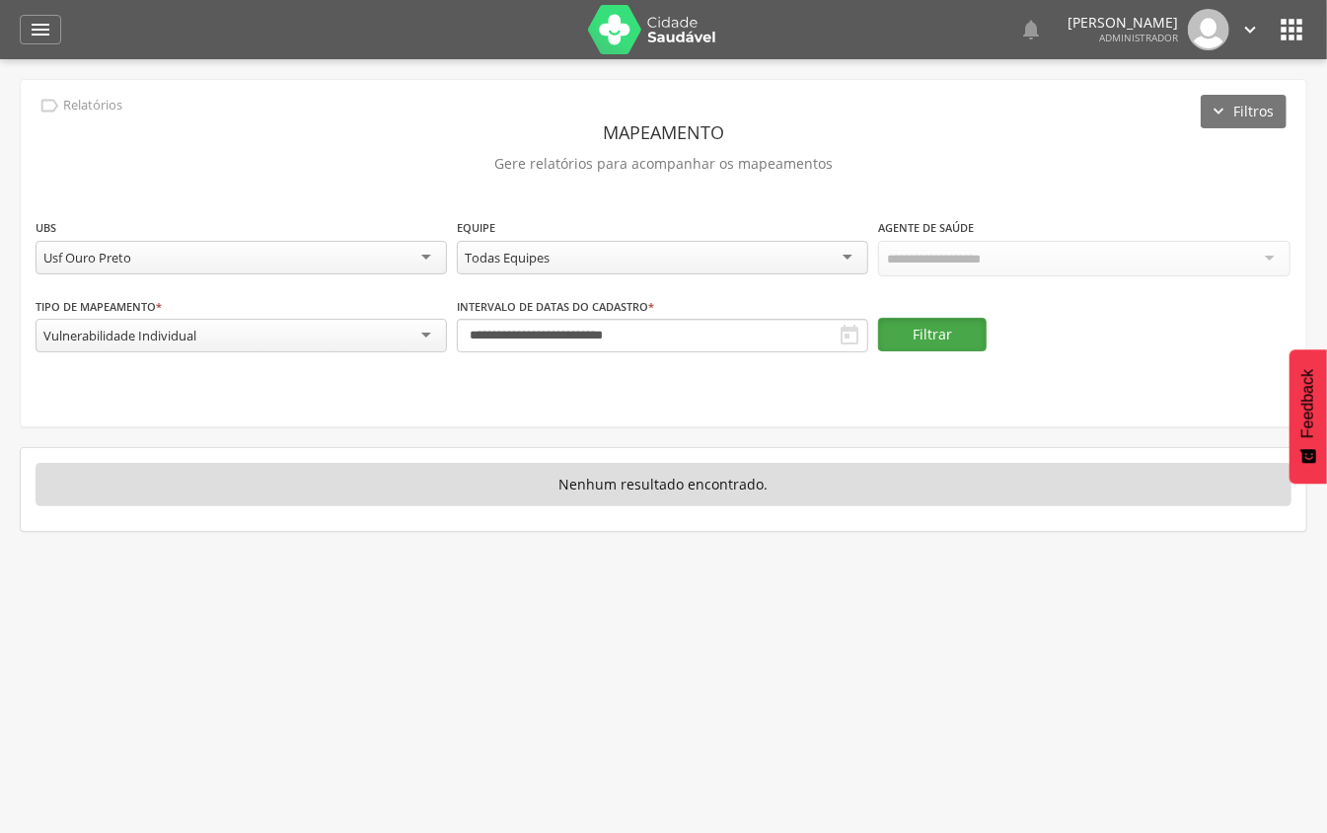
click at [911, 333] on button "Filtrar" at bounding box center [932, 335] width 109 height 34
click at [47, 45] on div " Dashboard Supervisão Produtividade Mapa da cidade Mapa de cobertura Ranking A…" at bounding box center [663, 29] width 1287 height 59
click at [48, 25] on icon "" at bounding box center [41, 30] width 24 height 24
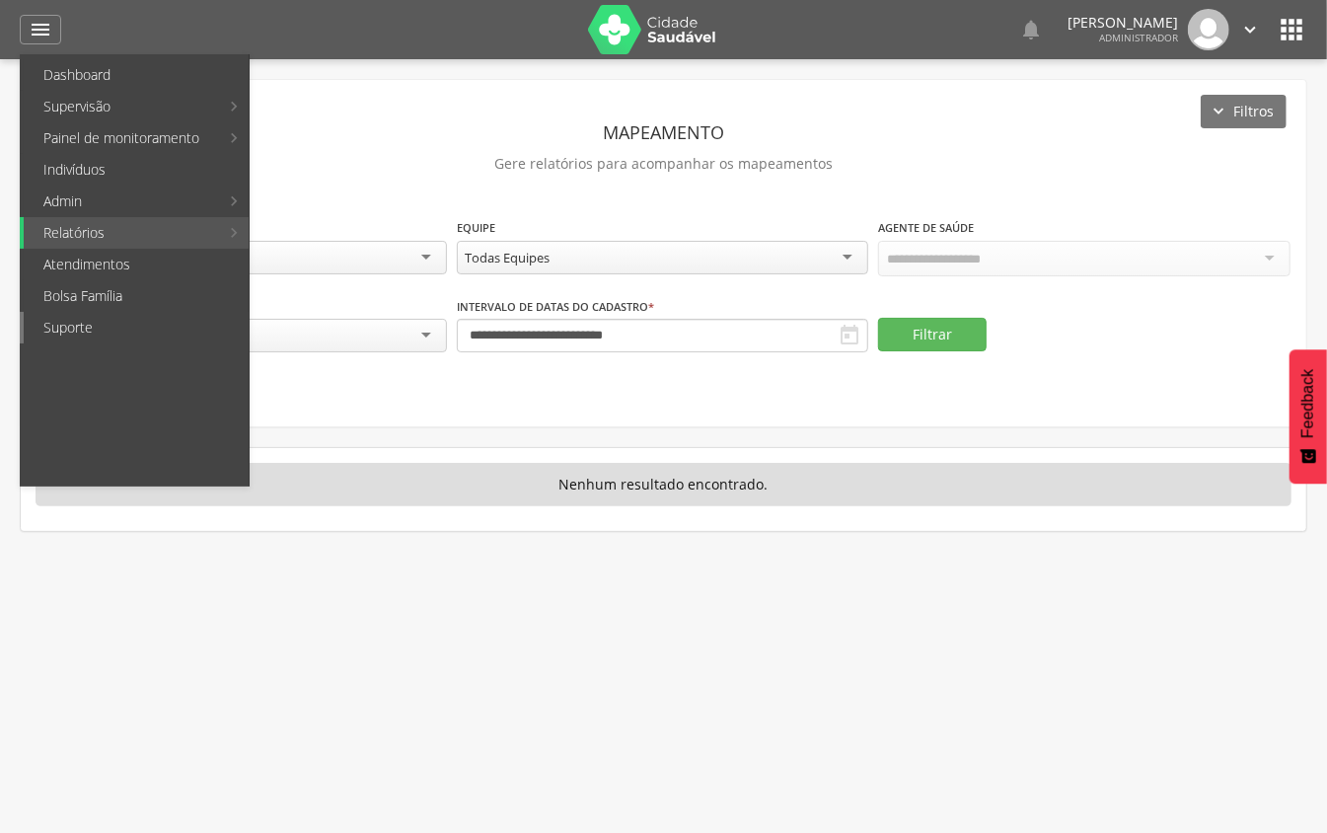
click at [49, 320] on link "Suporte" at bounding box center [136, 328] width 225 height 32
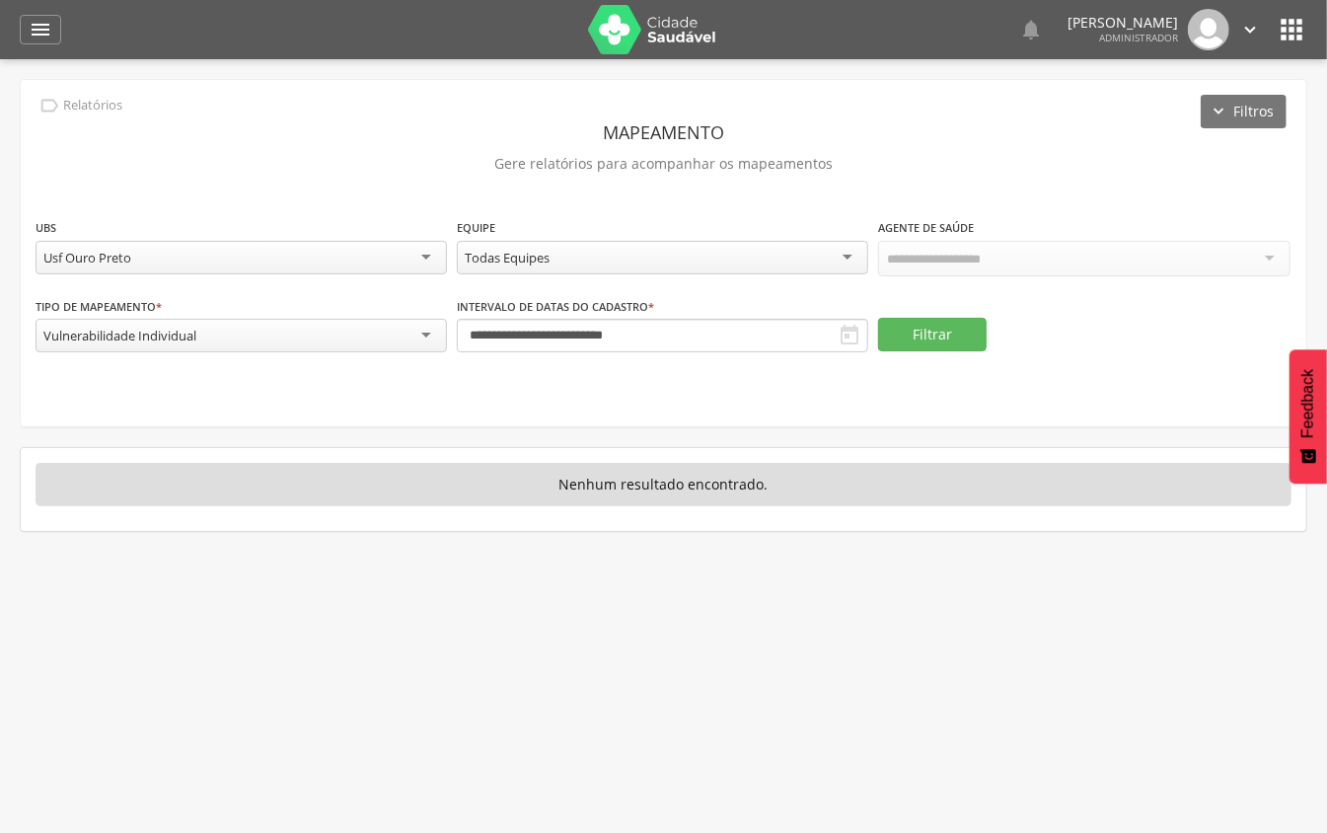
click at [1275, 26] on icon "" at bounding box center [1291, 30] width 32 height 32
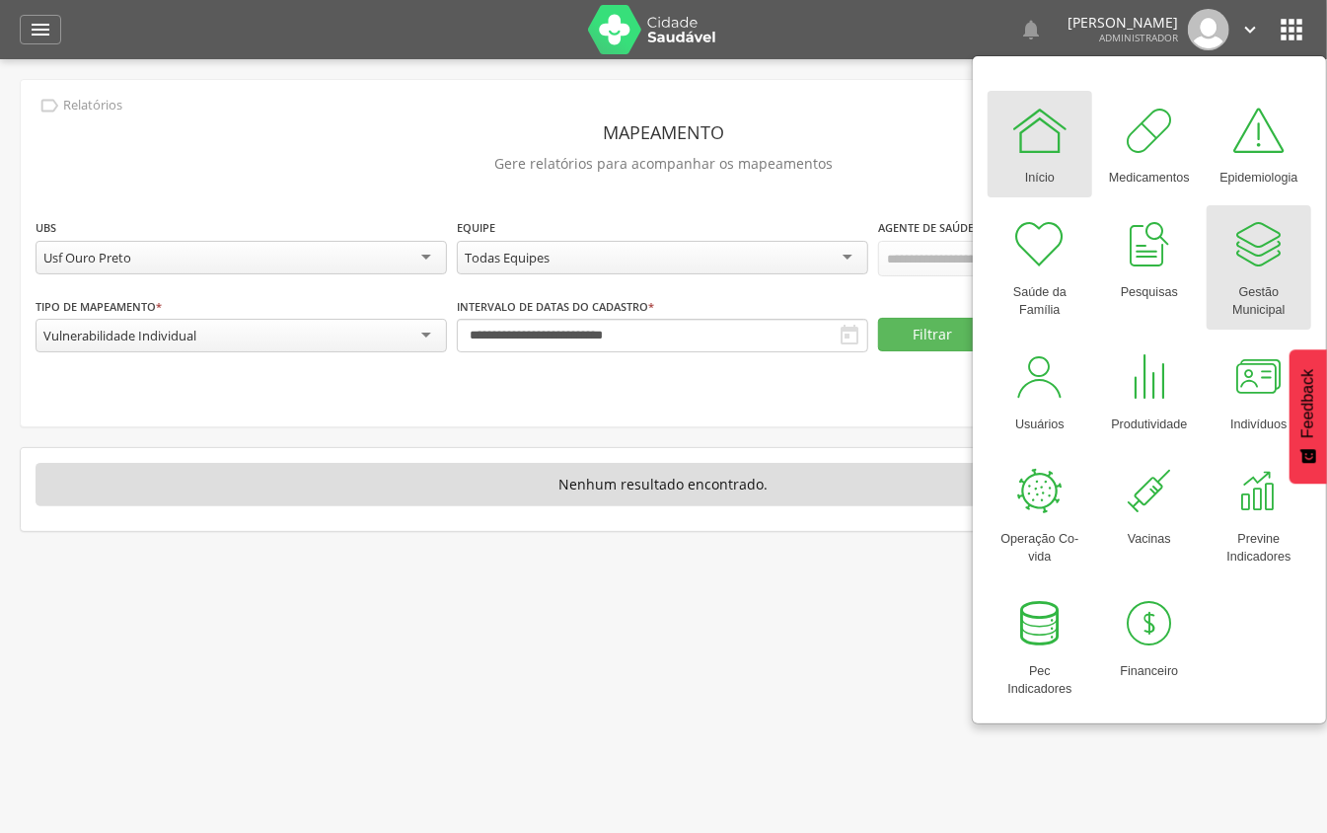
click at [1255, 237] on div at bounding box center [1258, 244] width 59 height 59
